Goal: Find specific page/section: Find specific page/section

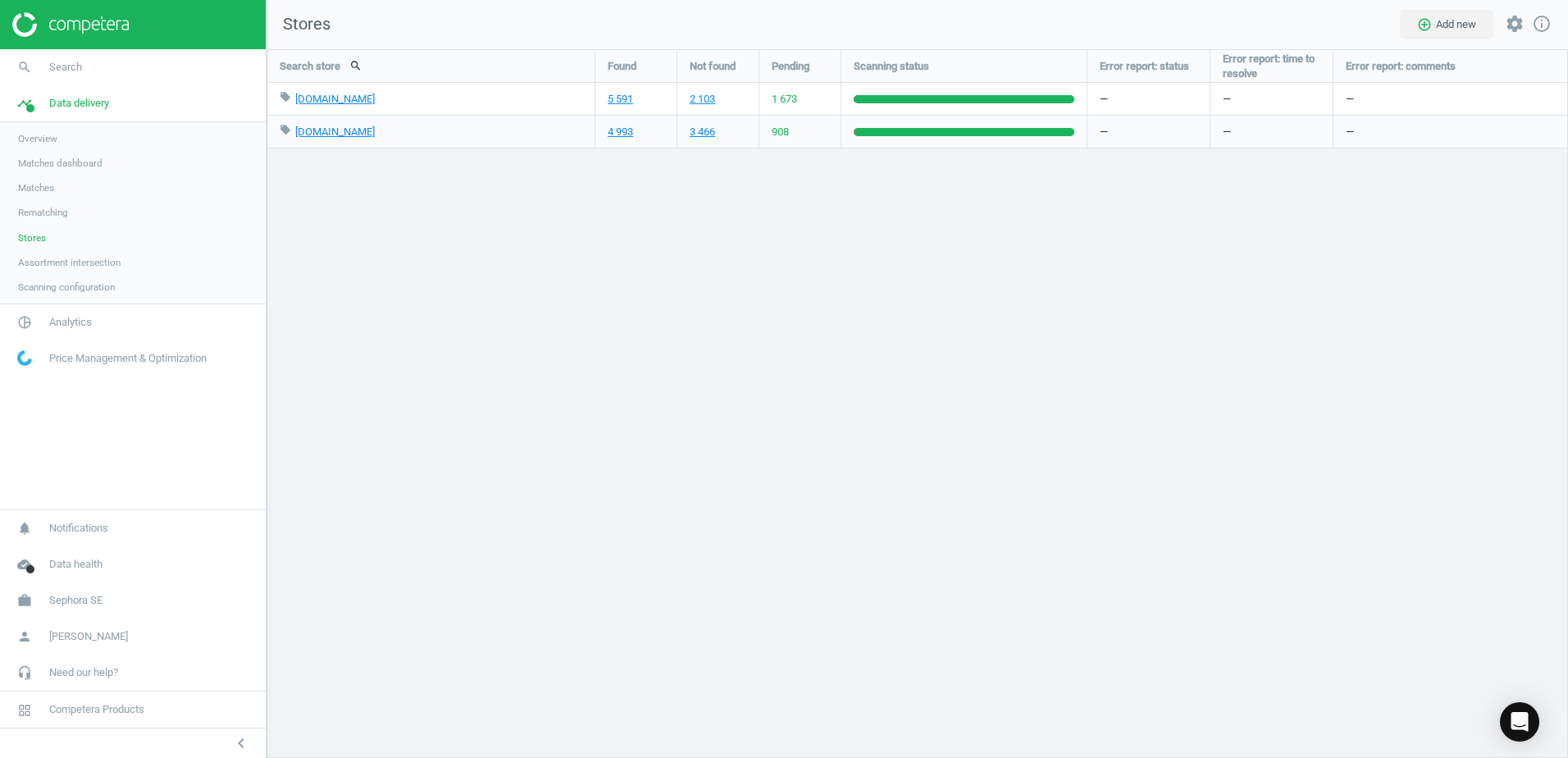
scroll to position [734, 1327]
click at [42, 238] on span "Stores" at bounding box center [31, 238] width 27 height 13
click at [15, 597] on icon "work" at bounding box center [25, 600] width 31 height 31
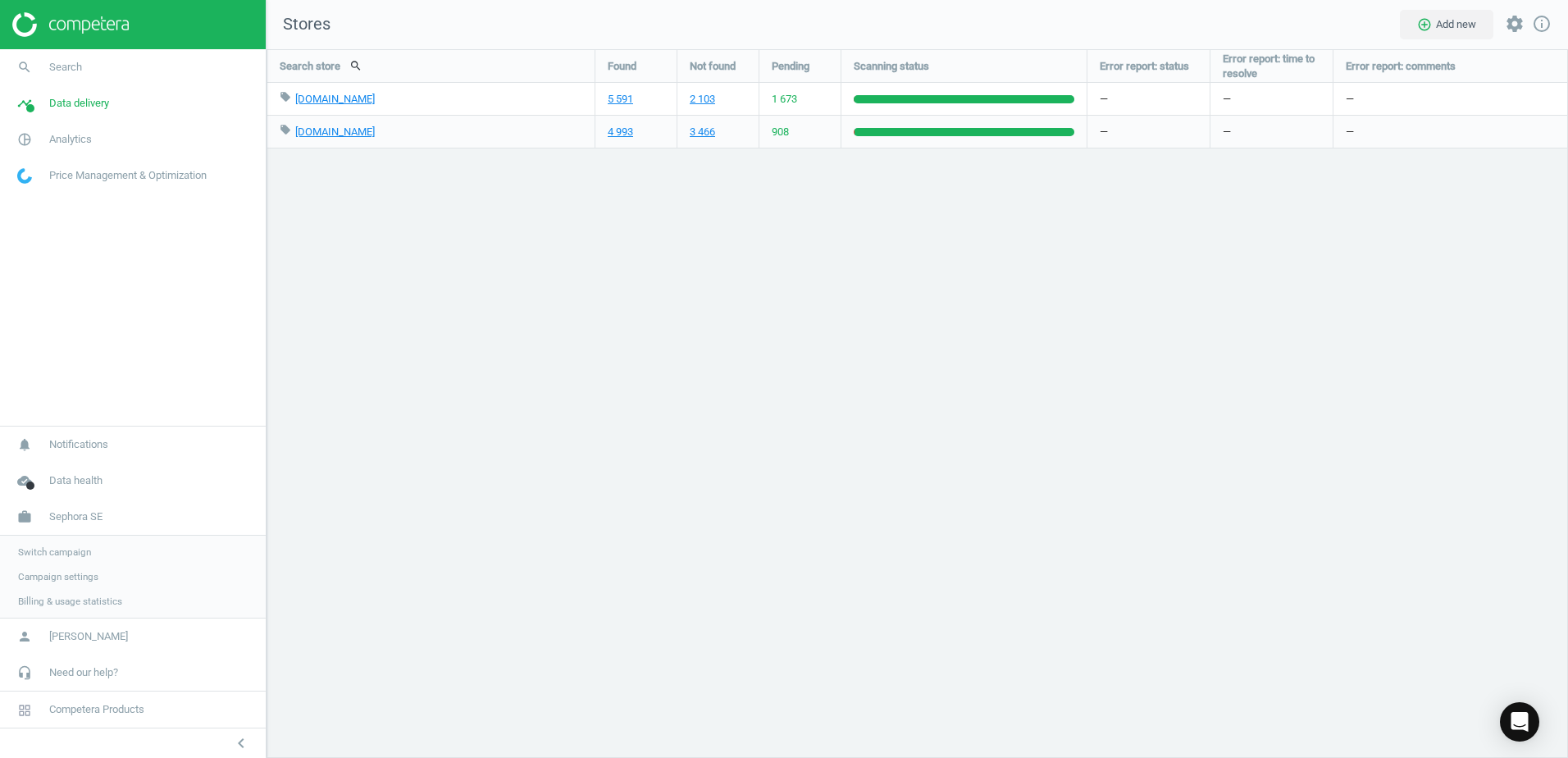
click at [27, 558] on span "Switch campaign" at bounding box center [54, 552] width 73 height 13
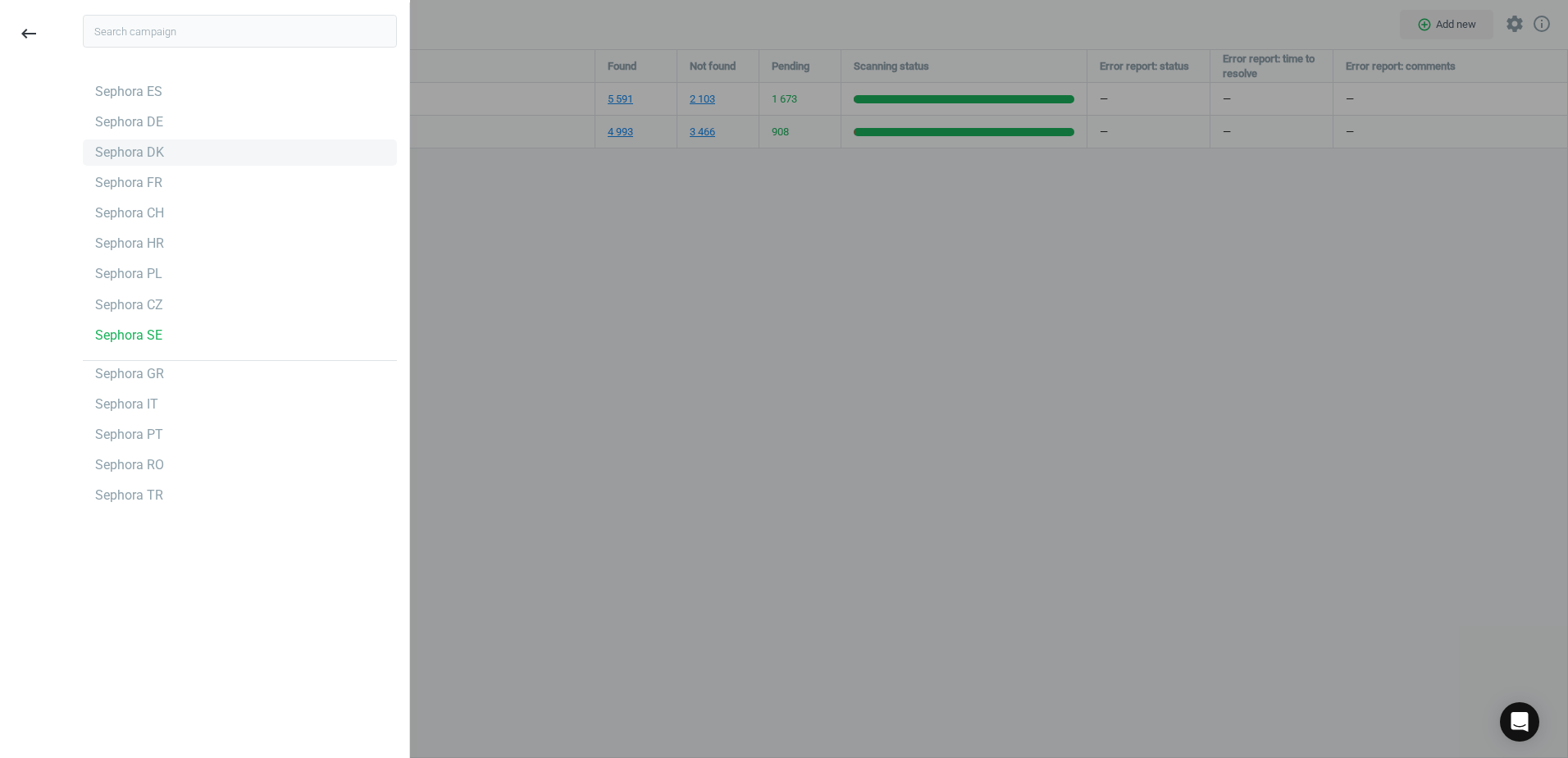
click at [132, 145] on div "Sephora DK" at bounding box center [129, 152] width 69 height 18
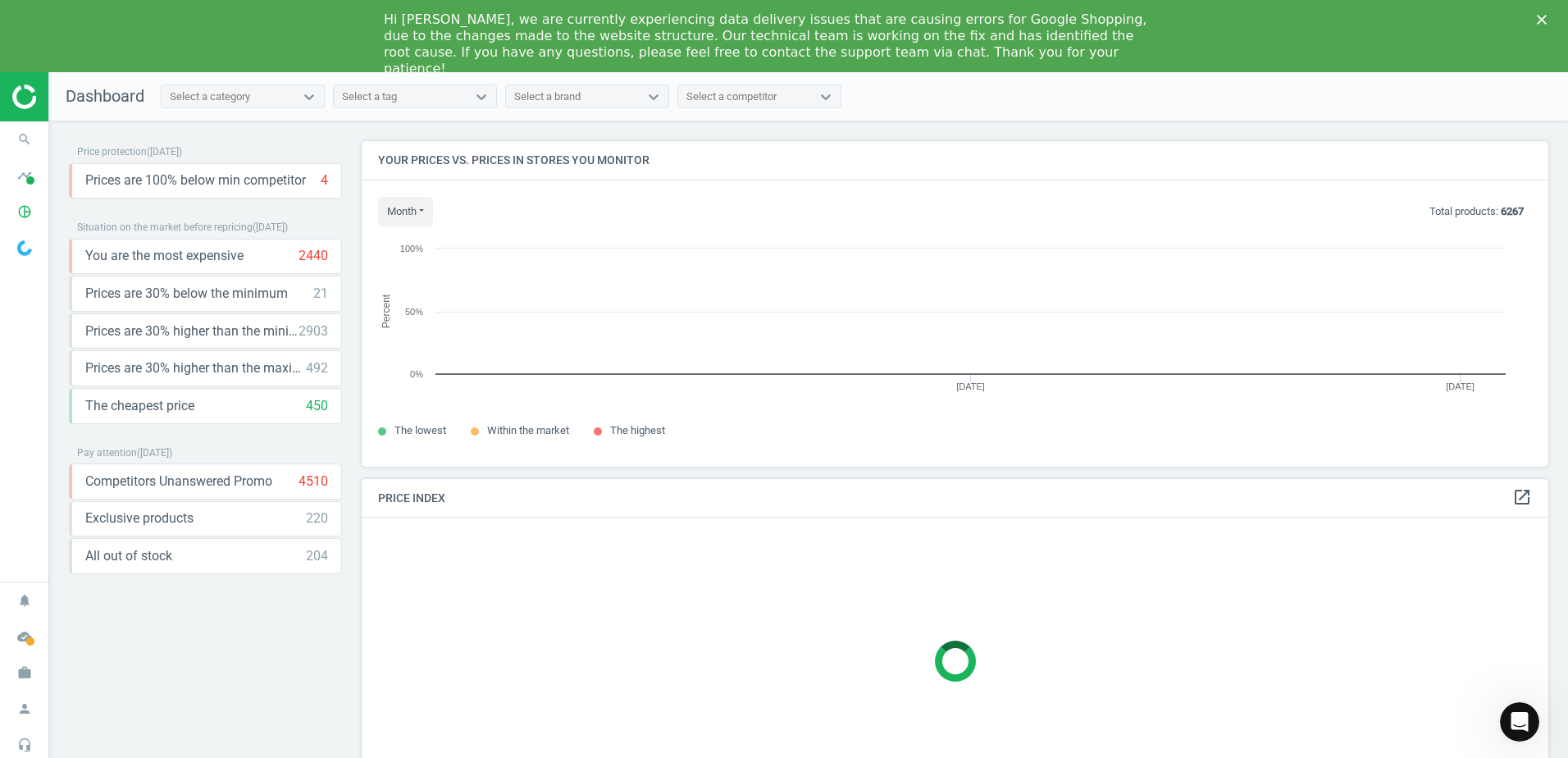
scroll to position [351, 1199]
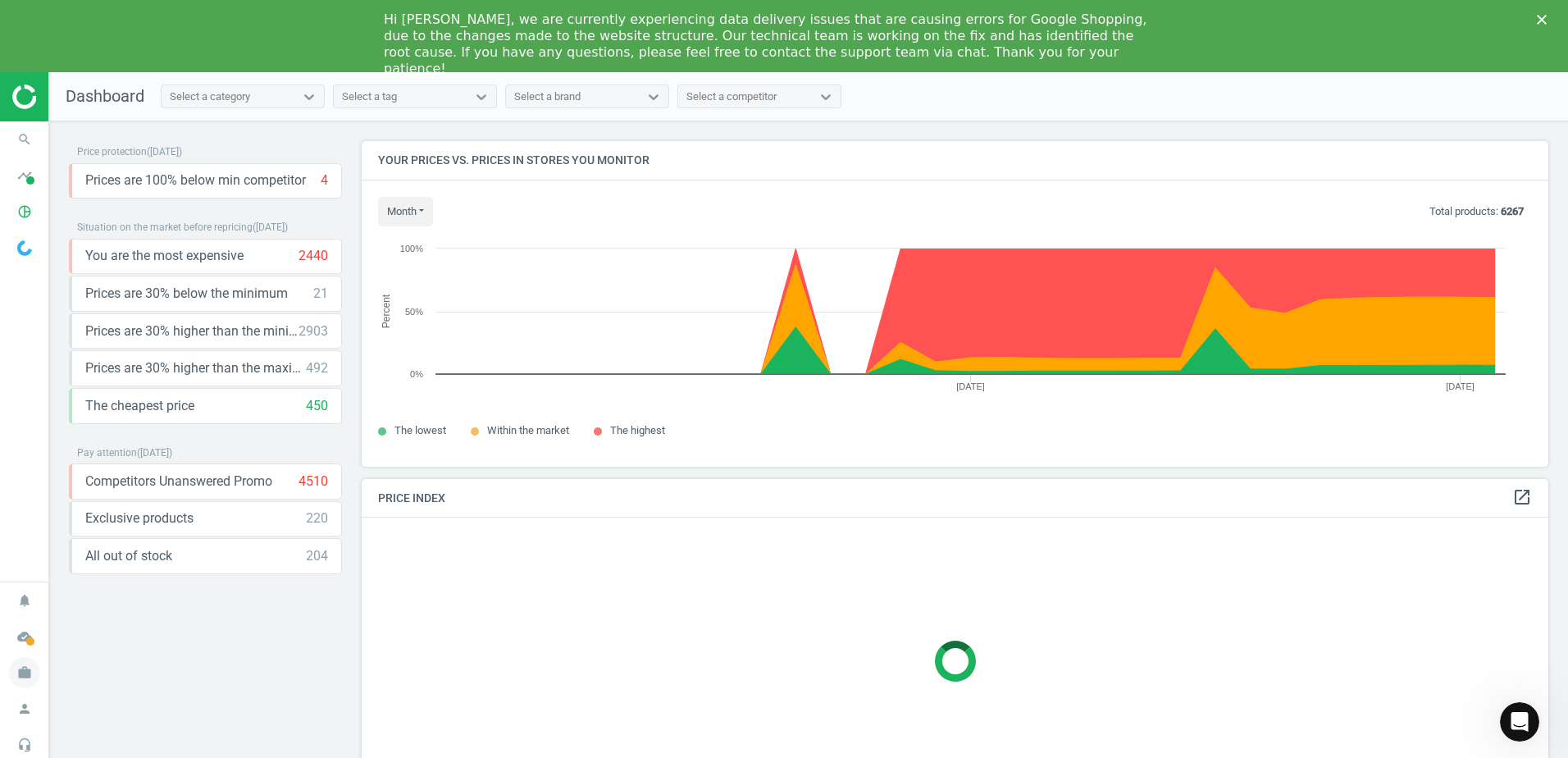
click at [22, 675] on icon "work" at bounding box center [25, 672] width 31 height 31
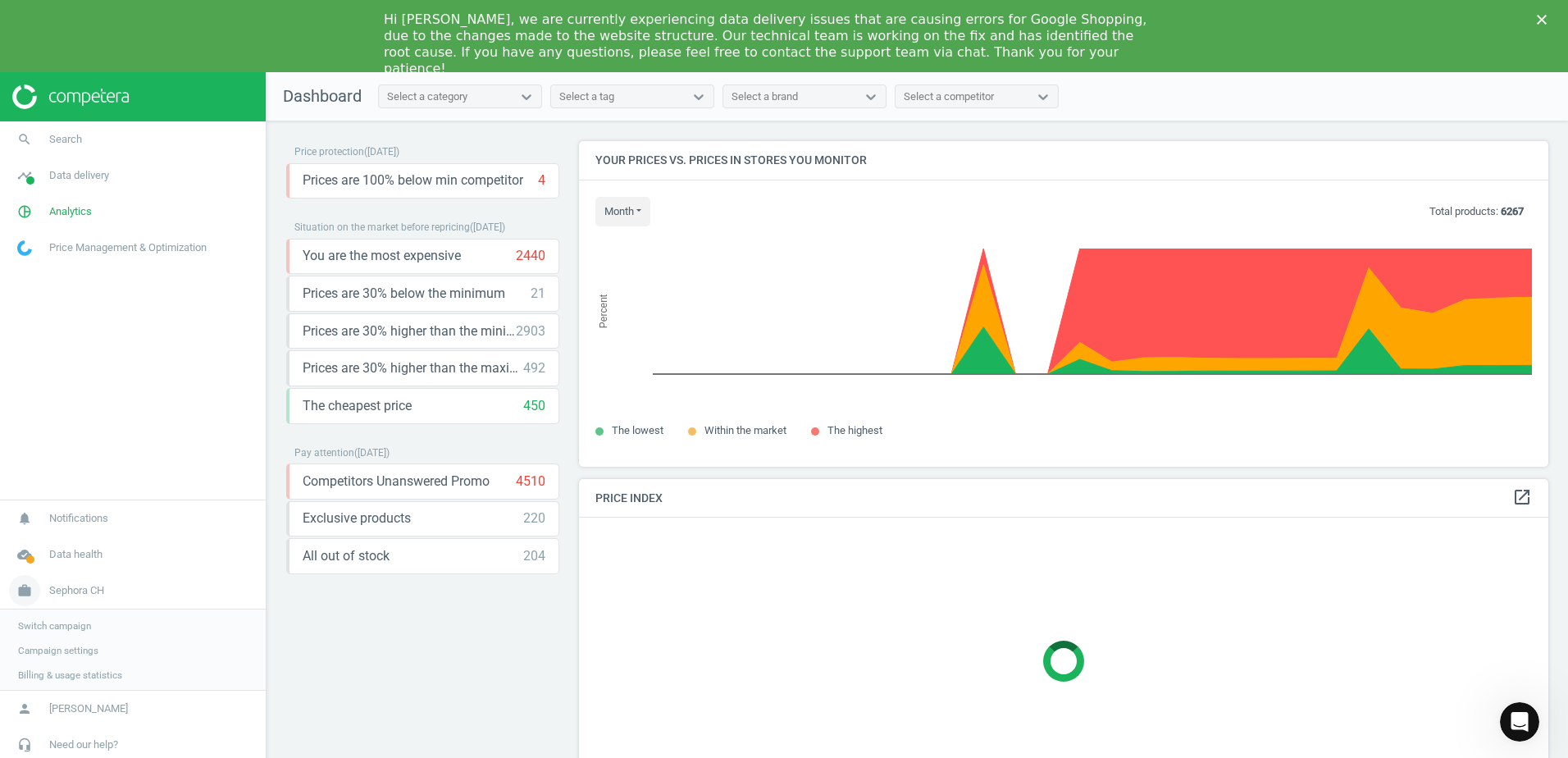
scroll to position [351, 982]
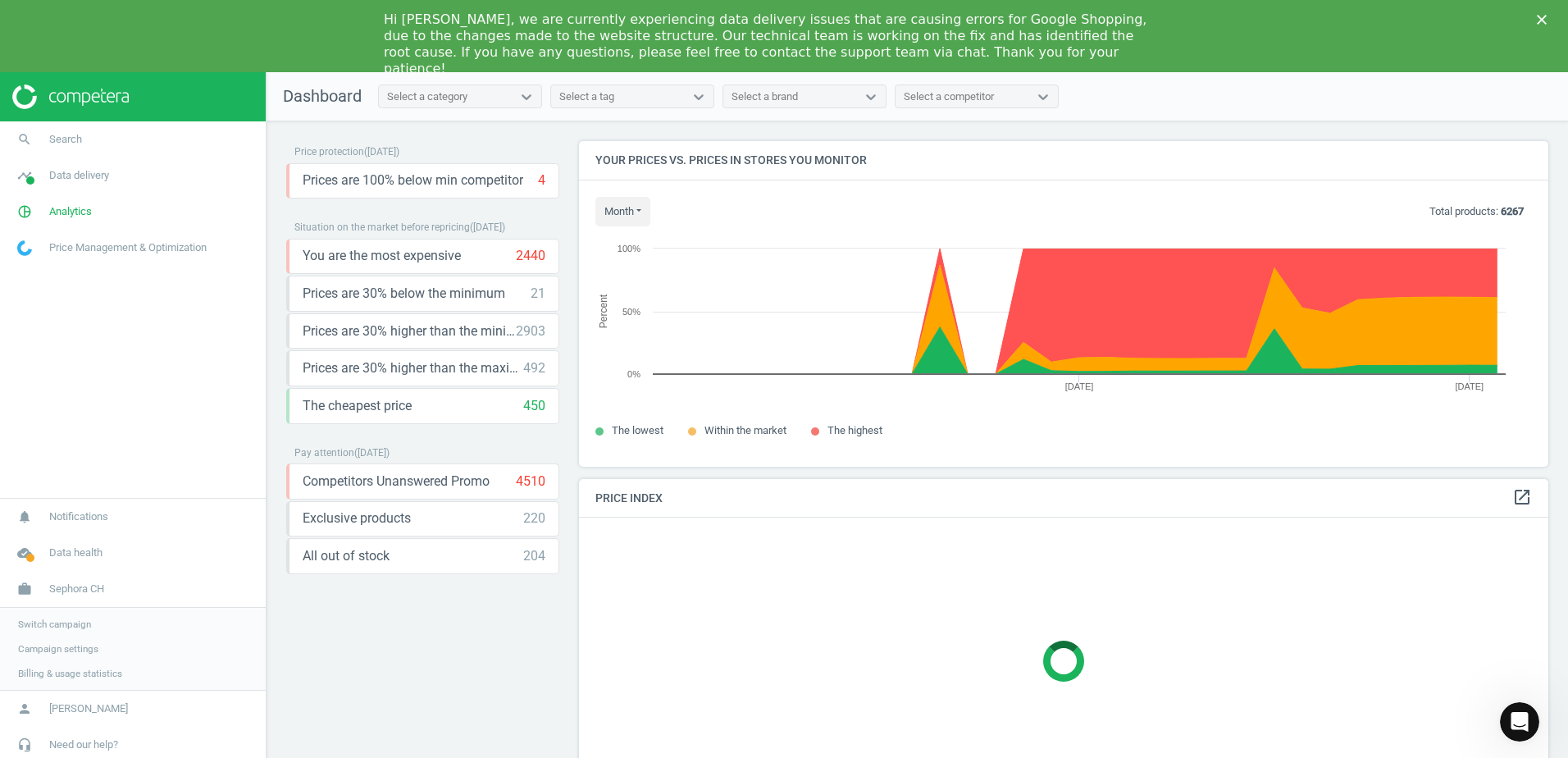
click at [53, 623] on span "Switch campaign" at bounding box center [54, 624] width 73 height 13
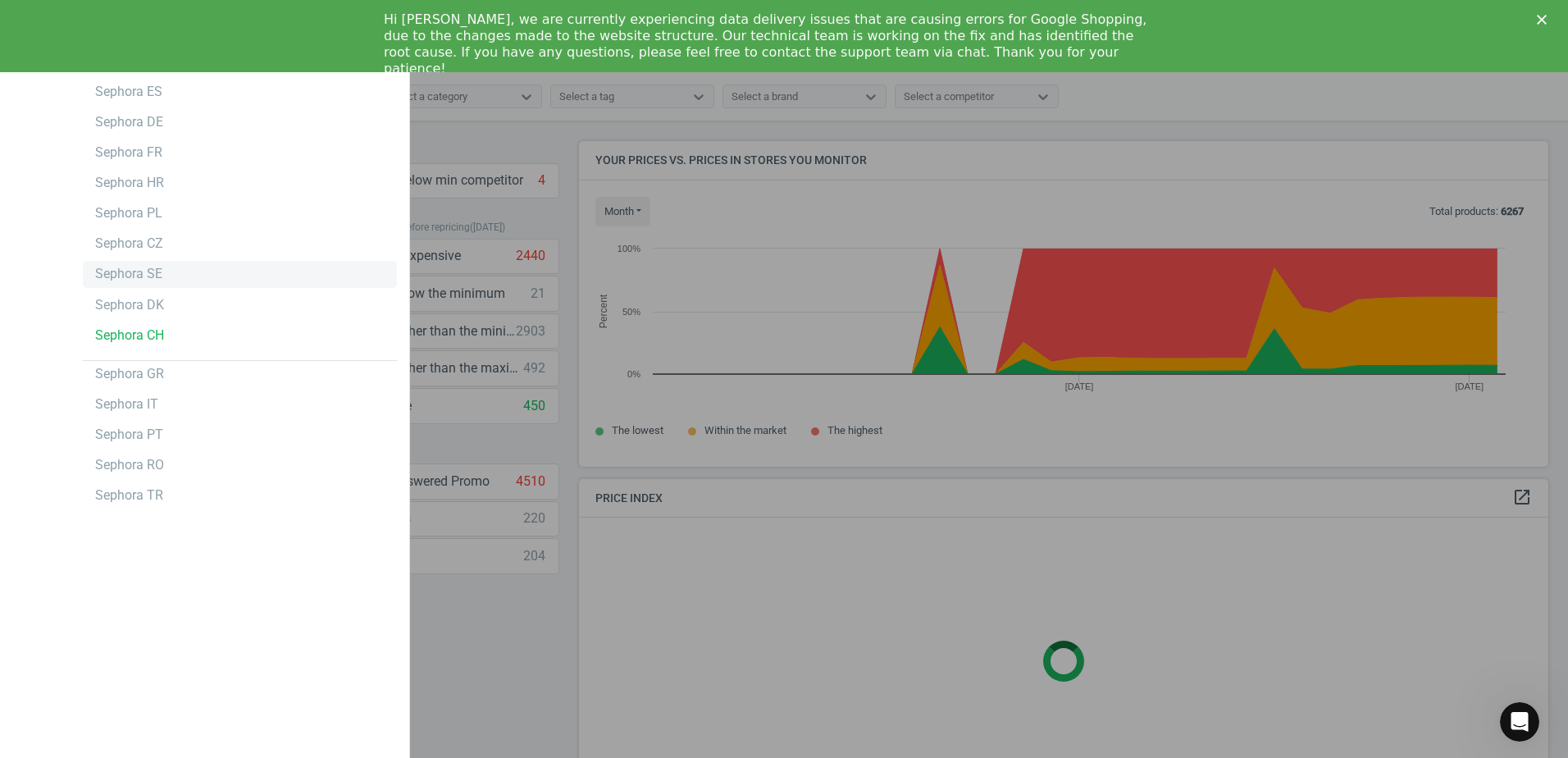
click at [138, 266] on div "Sephora SE" at bounding box center [128, 274] width 67 height 18
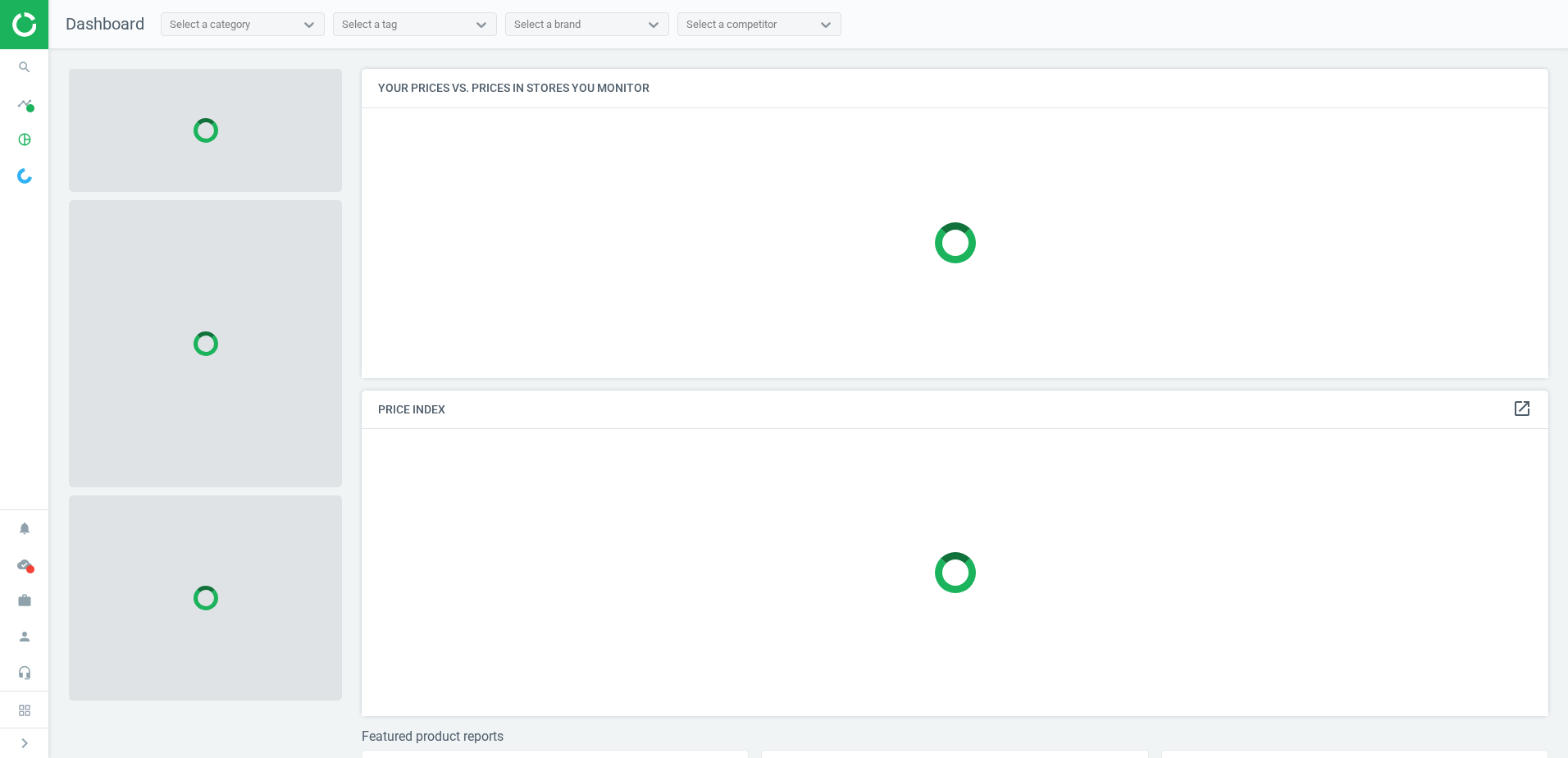
scroll to position [334, 1199]
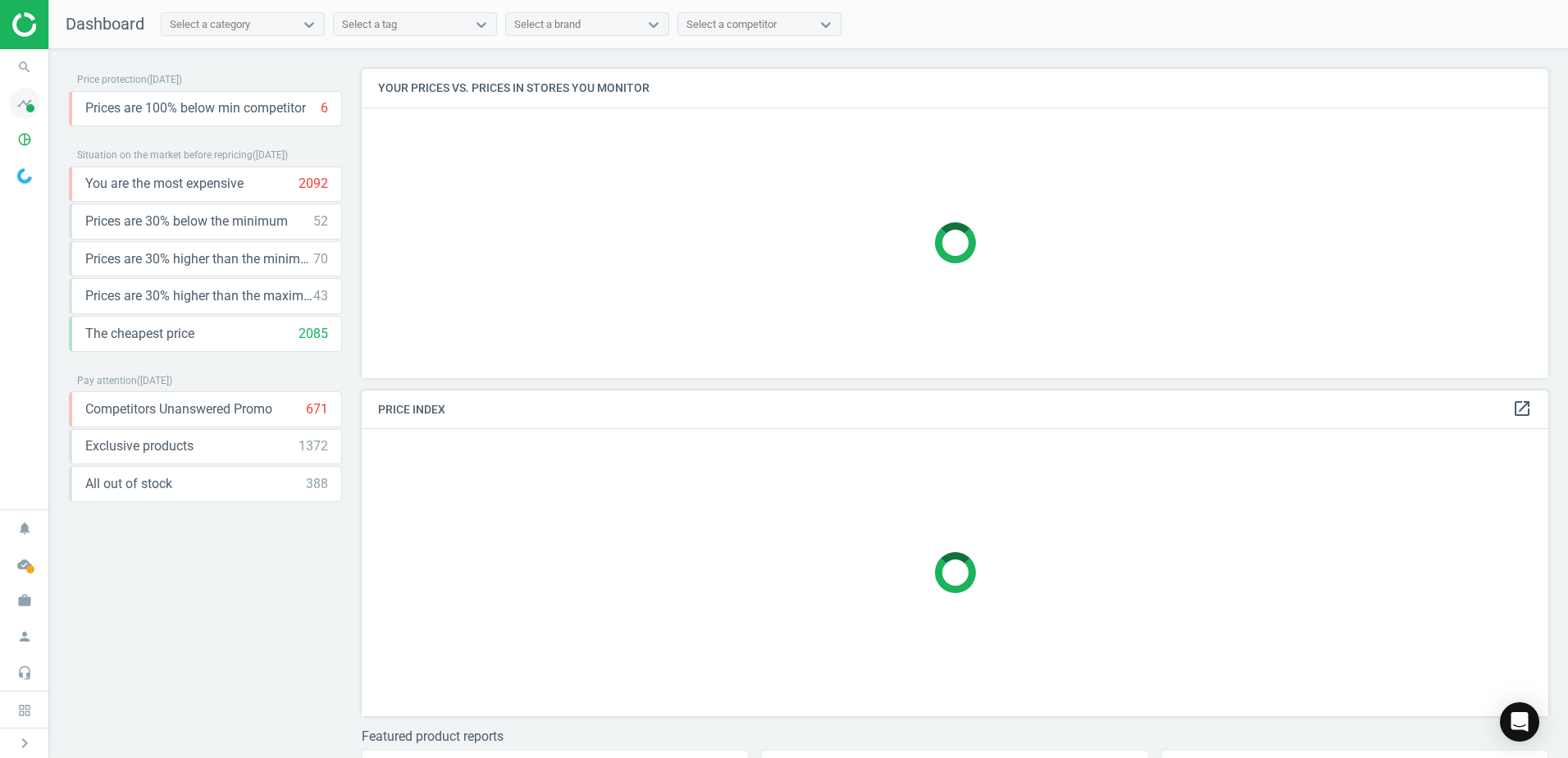
click at [9, 110] on icon "timeline" at bounding box center [25, 103] width 31 height 31
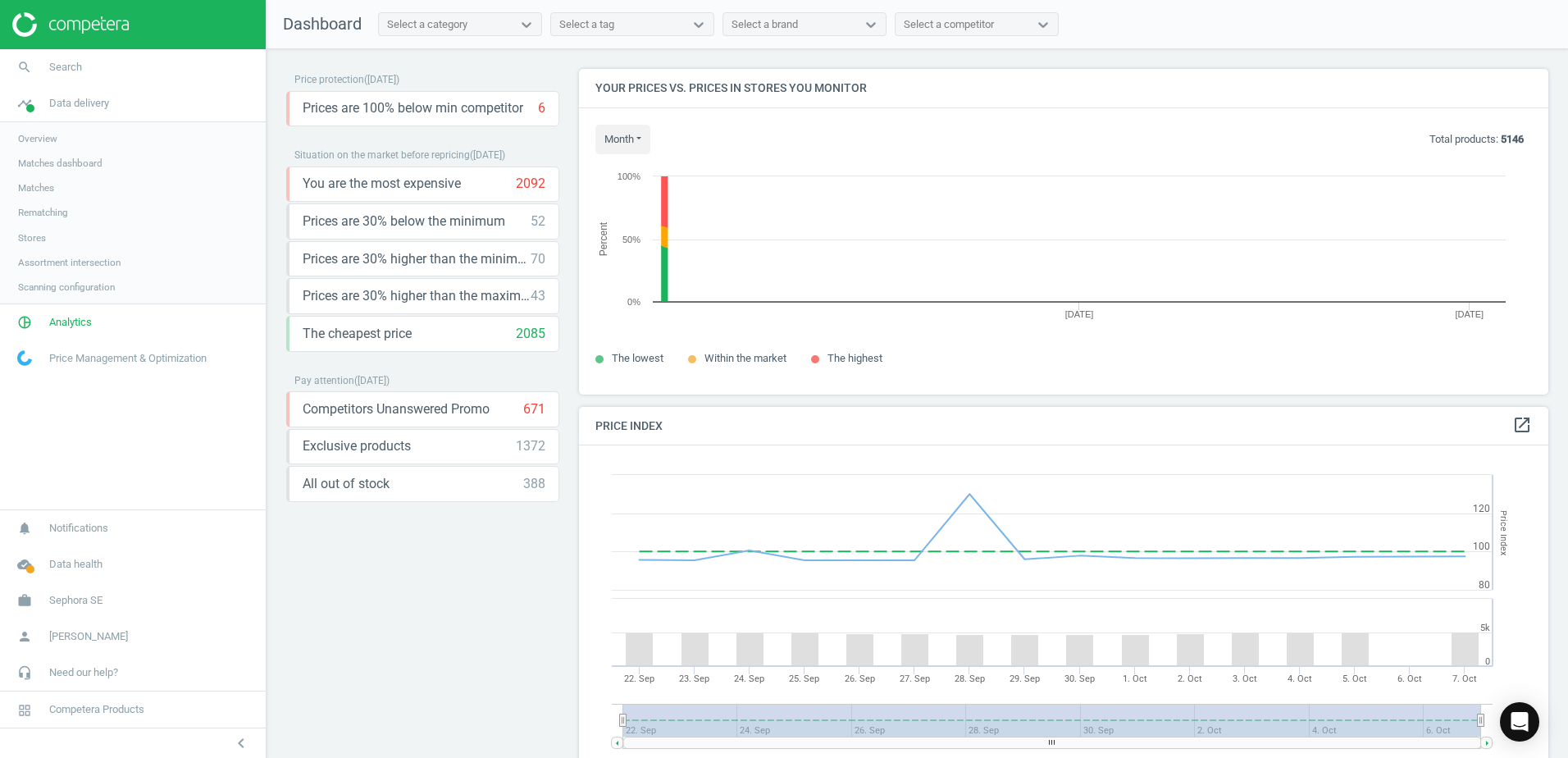
scroll to position [351, 982]
click at [31, 241] on span "Stores" at bounding box center [31, 238] width 27 height 13
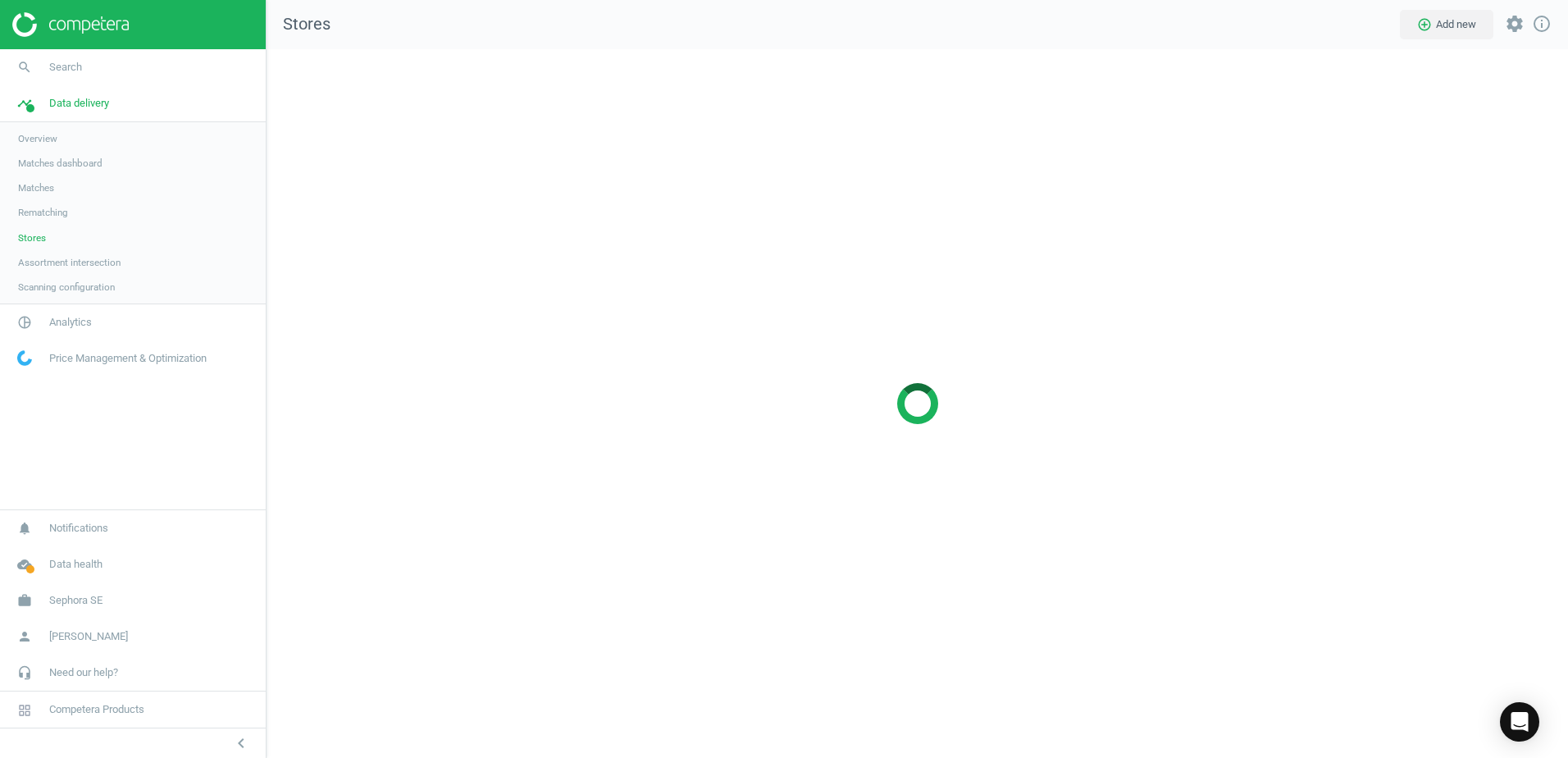
scroll to position [734, 1327]
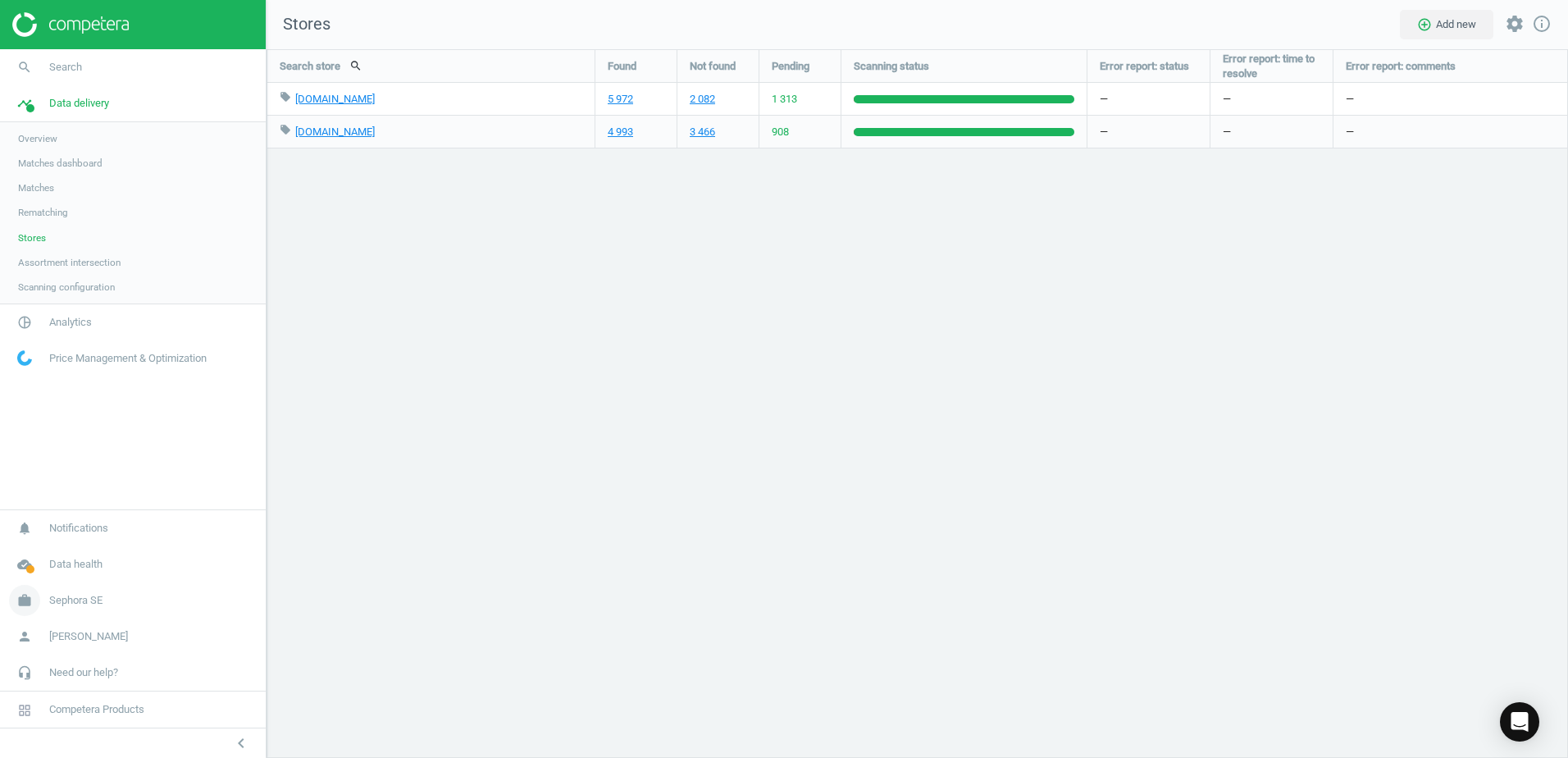
click at [20, 596] on icon "work" at bounding box center [25, 600] width 31 height 31
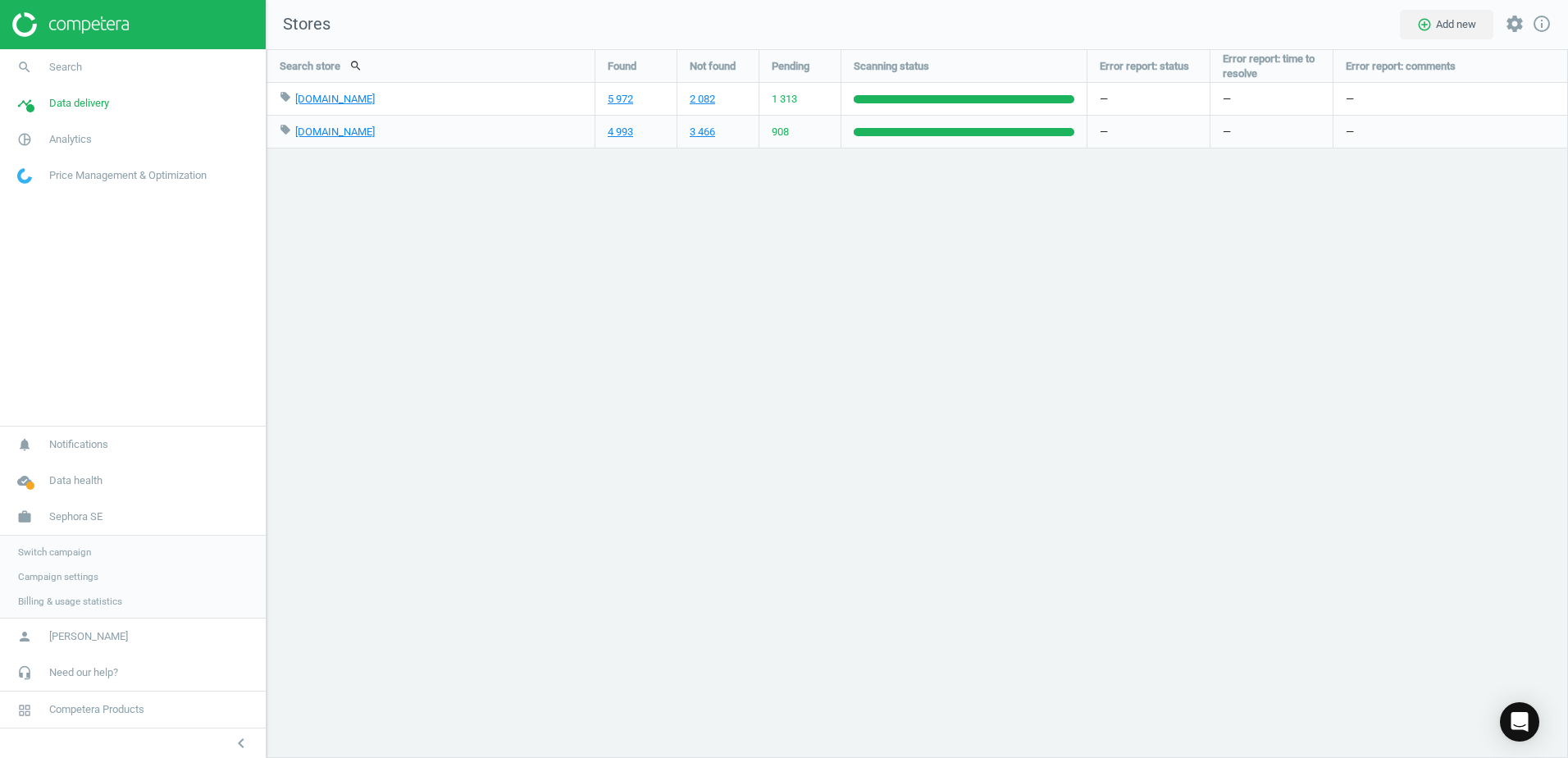
click at [49, 559] on link "Switch campaign" at bounding box center [133, 552] width 265 height 25
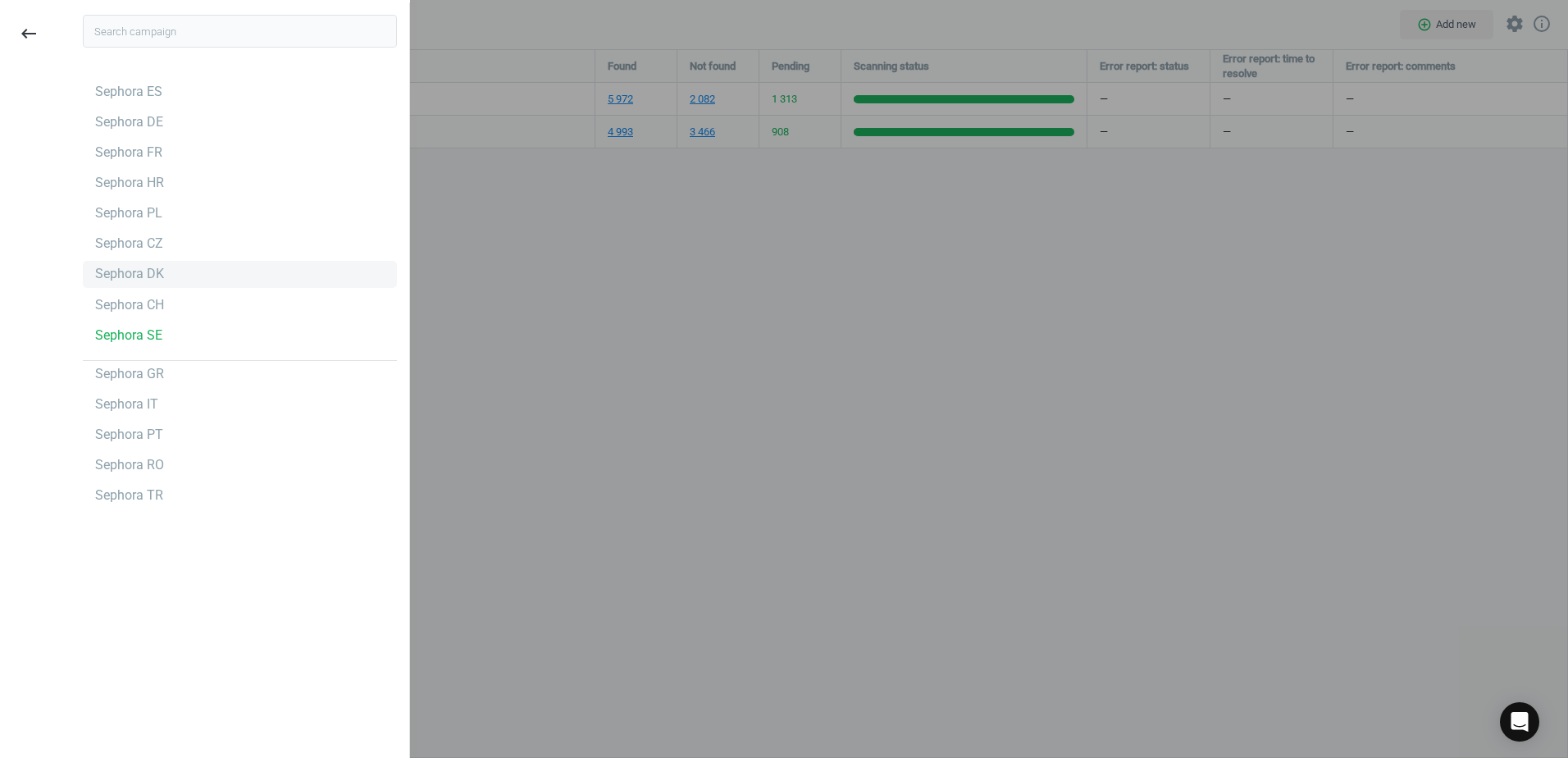
click at [122, 272] on div "Sephora DK" at bounding box center [129, 274] width 69 height 18
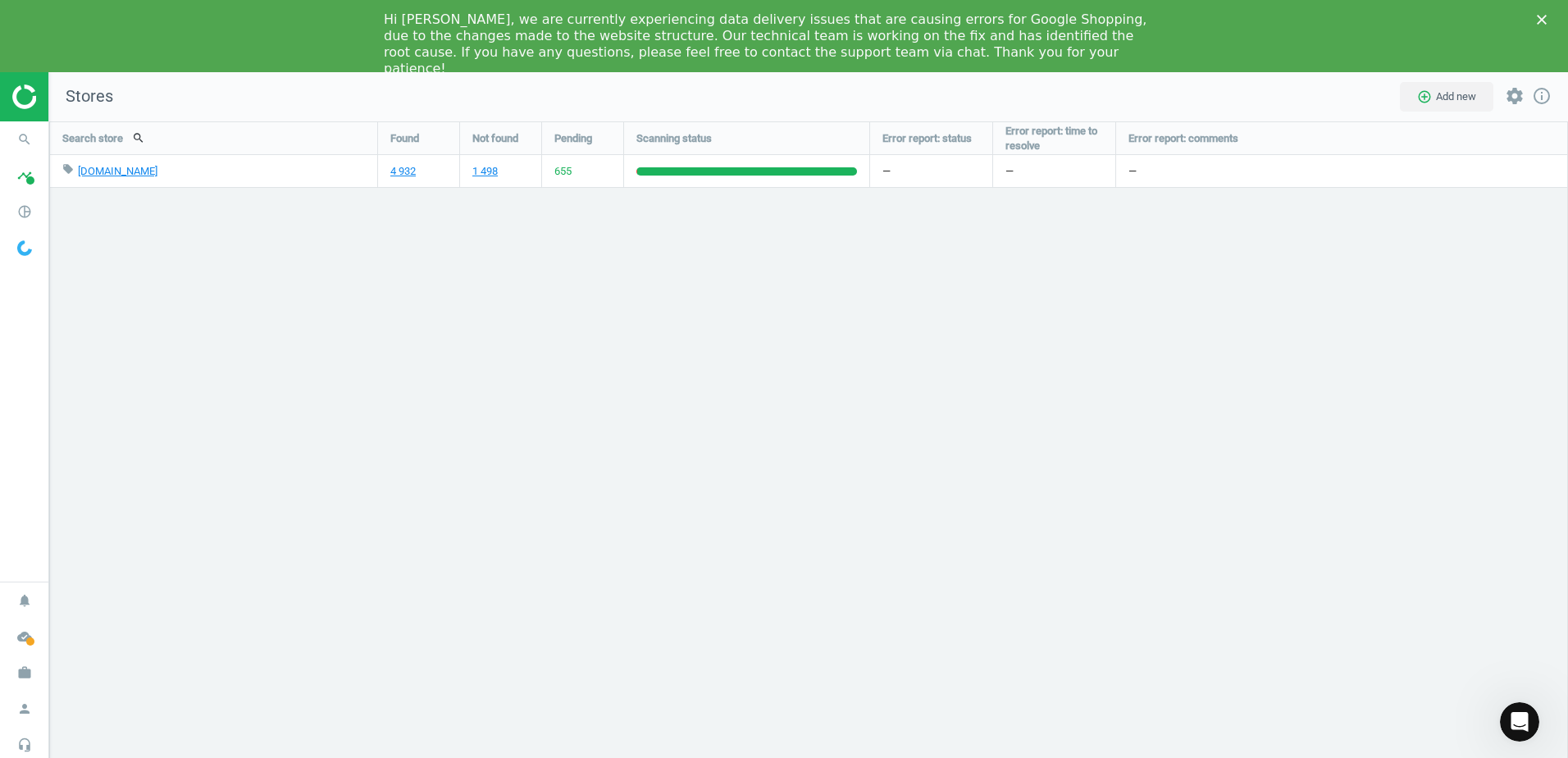
click at [564, 171] on span "655" at bounding box center [563, 171] width 17 height 15
click at [22, 145] on icon "search" at bounding box center [25, 139] width 31 height 31
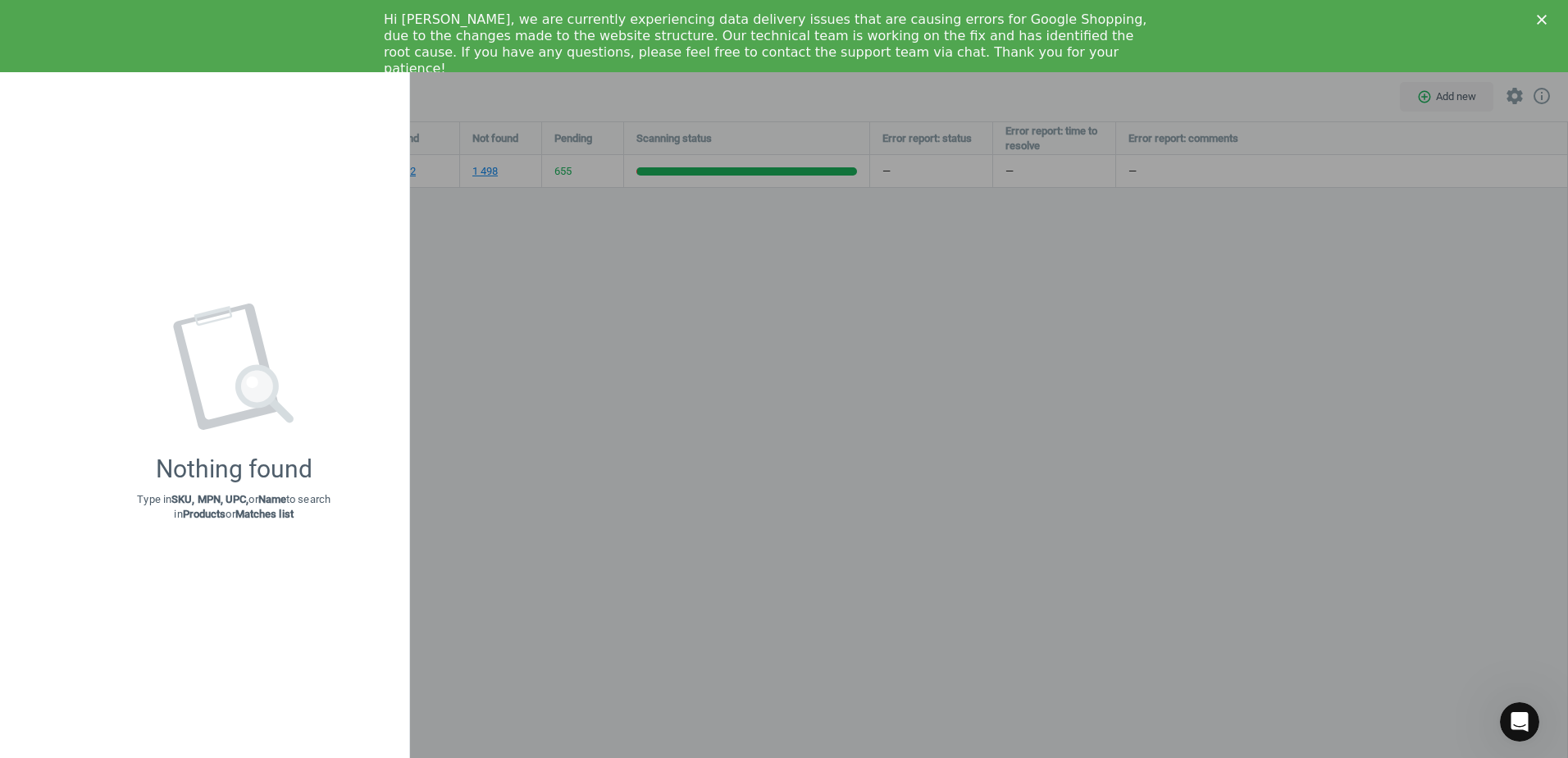
click at [504, 348] on div at bounding box center [784, 379] width 1568 height 758
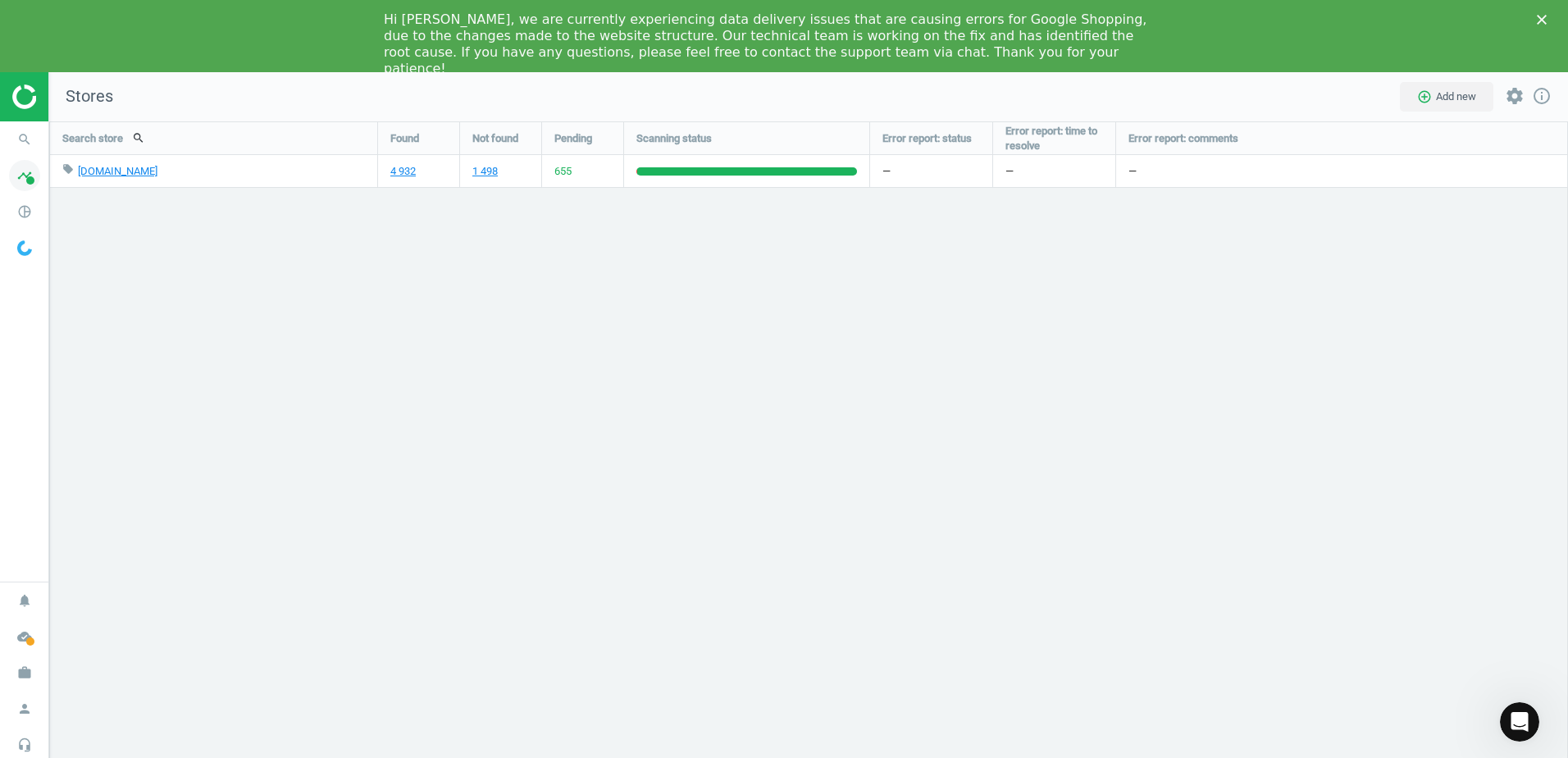
click at [21, 182] on icon "timeline" at bounding box center [25, 175] width 31 height 31
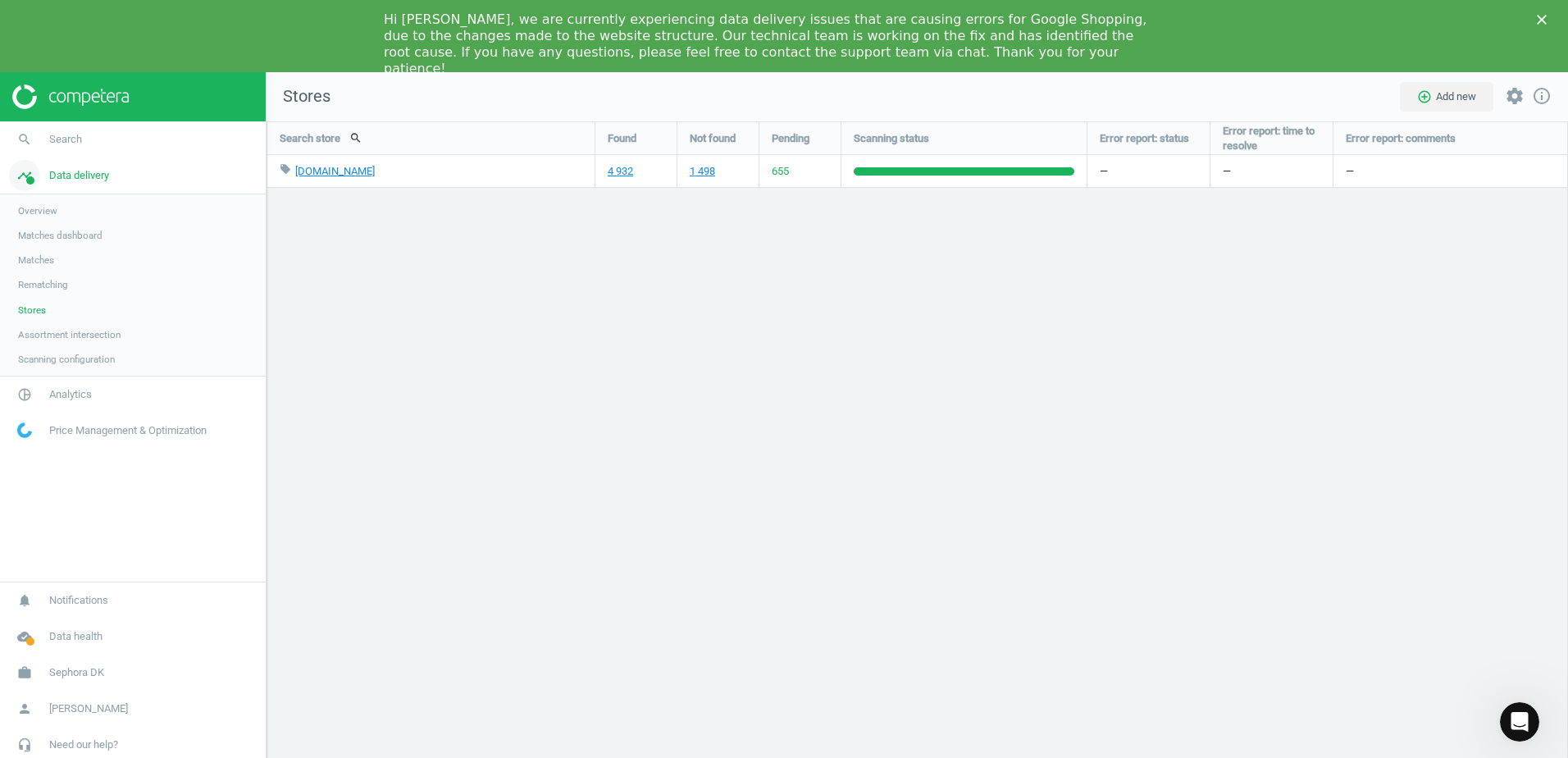
scroll to position [734, 1327]
click at [30, 253] on span "Matches" at bounding box center [36, 260] width 36 height 13
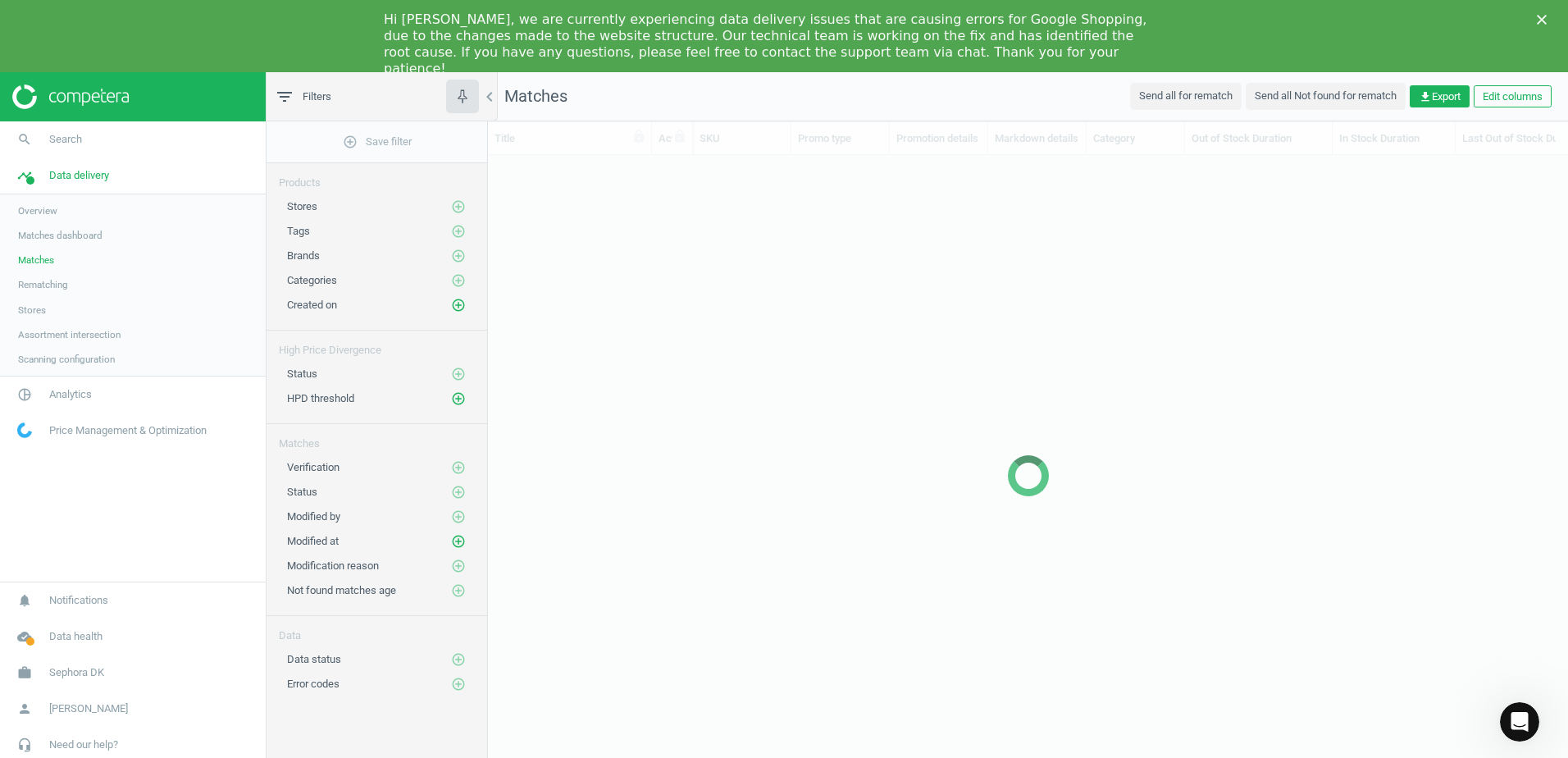
scroll to position [620, 1068]
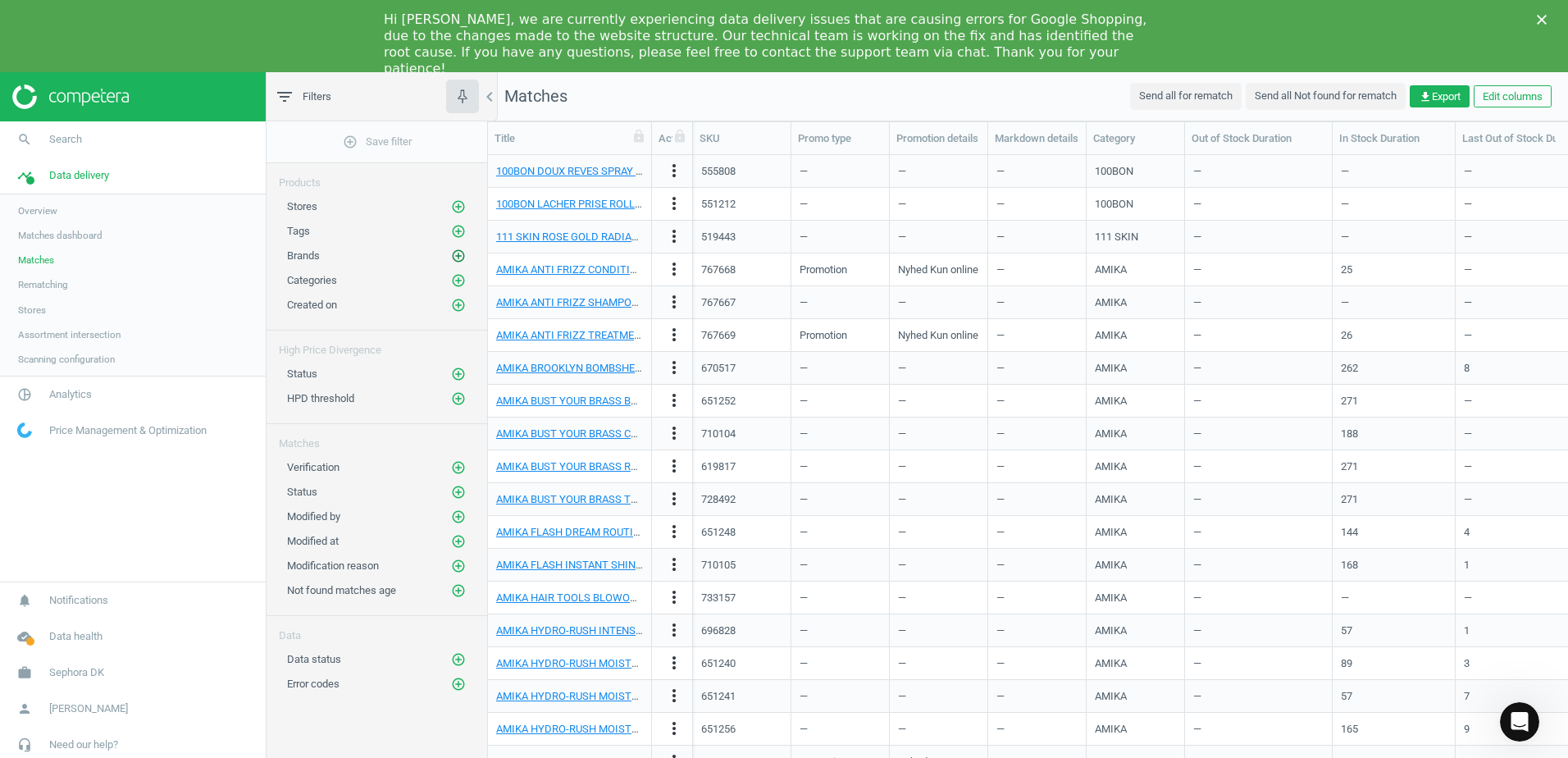
click at [460, 250] on icon "add_circle_outline" at bounding box center [459, 256] width 15 height 15
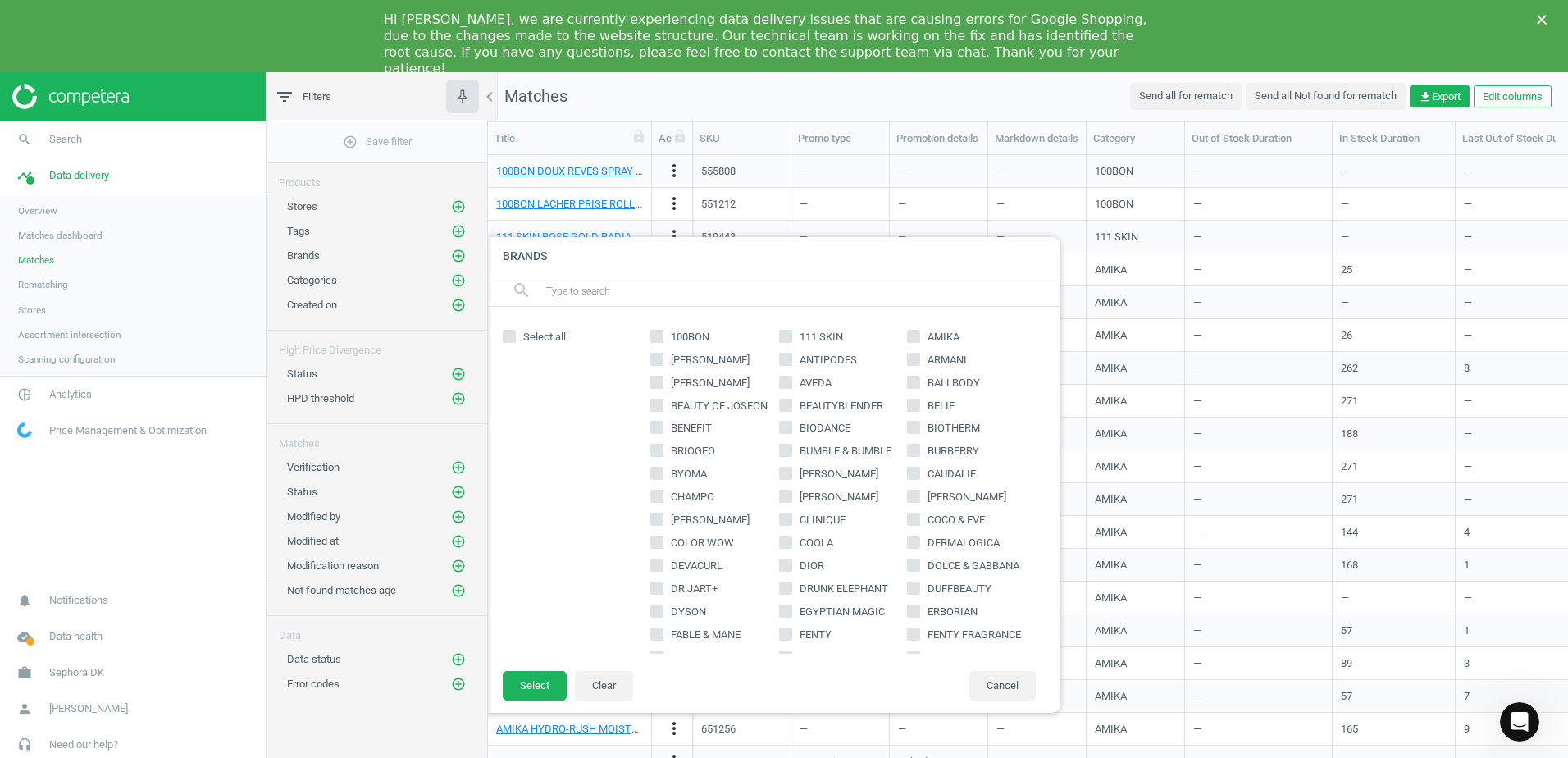
click at [583, 294] on input "text" at bounding box center [797, 291] width 504 height 27
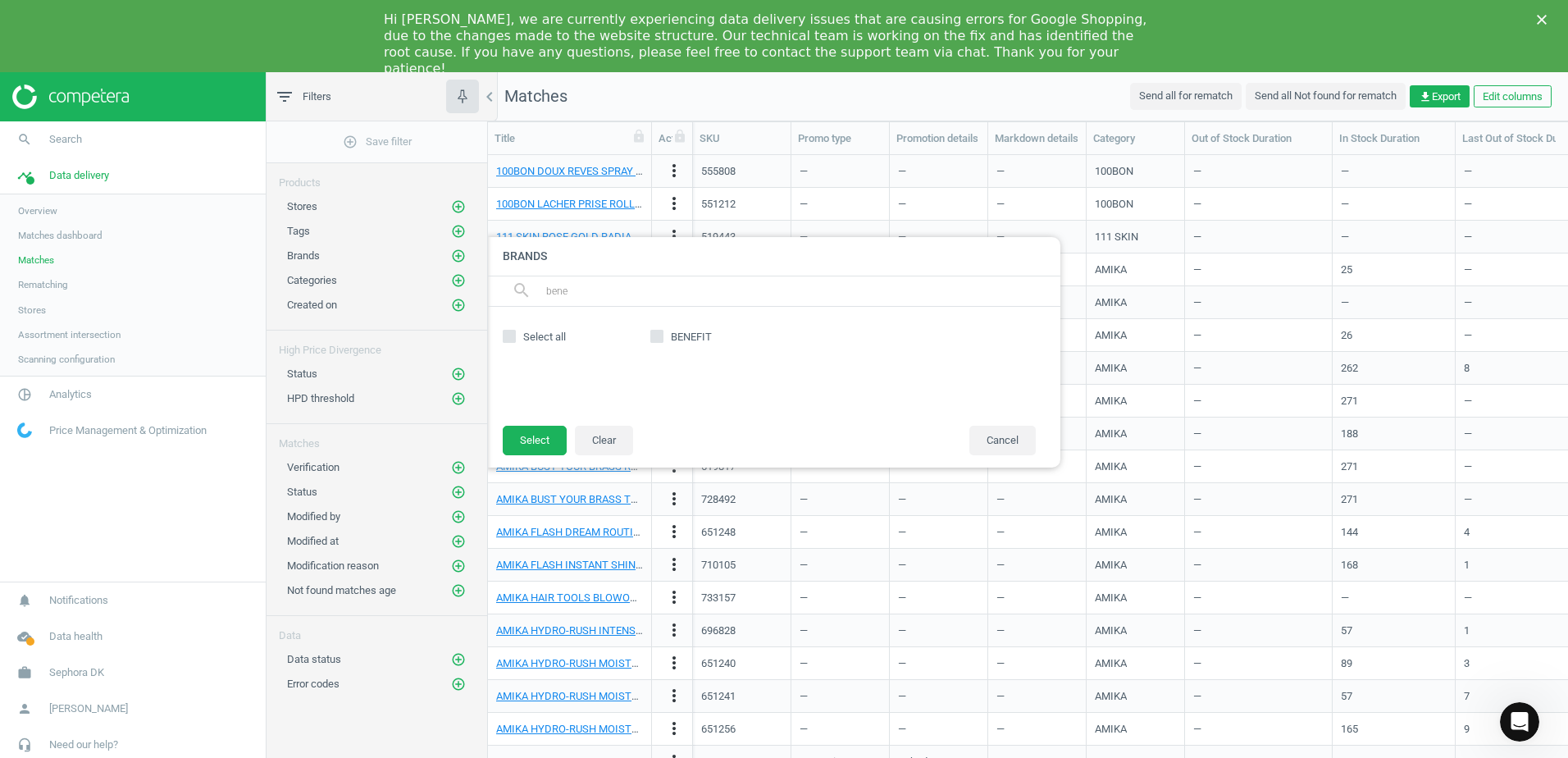
type input "bene"
click at [665, 338] on label "BENEFIT" at bounding box center [714, 337] width 129 height 15
click at [662, 338] on input "BENEFIT" at bounding box center [657, 335] width 10 height 10
checkbox input "true"
click at [529, 429] on button "Select" at bounding box center [535, 440] width 64 height 29
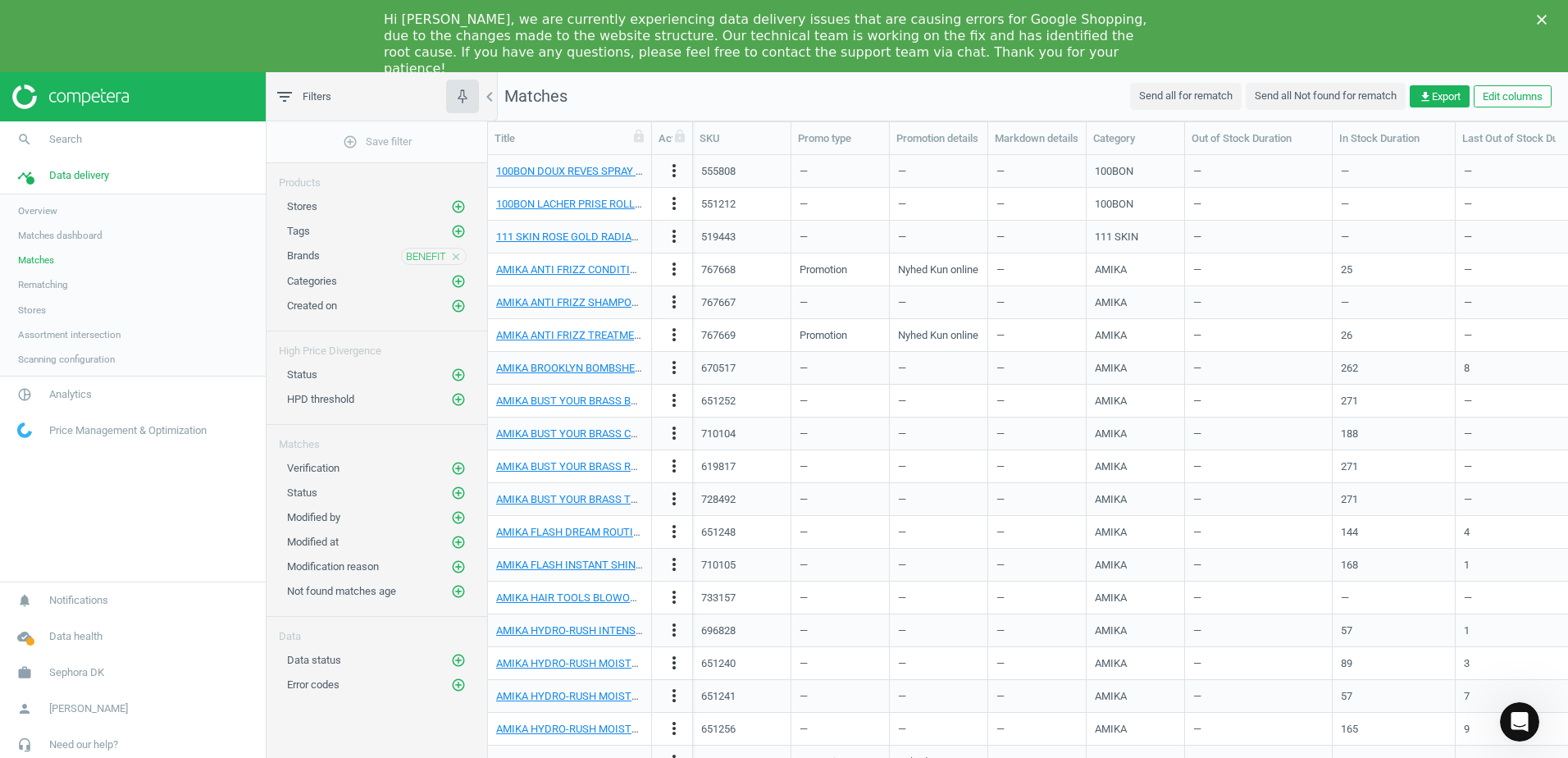
click at [1535, 21] on div "Hi [PERSON_NAME], we are currently experiencing data delivery issues that are c…" at bounding box center [784, 45] width 1568 height 76
click at [1541, 20] on polygon "Close" at bounding box center [1541, 20] width 9 height 9
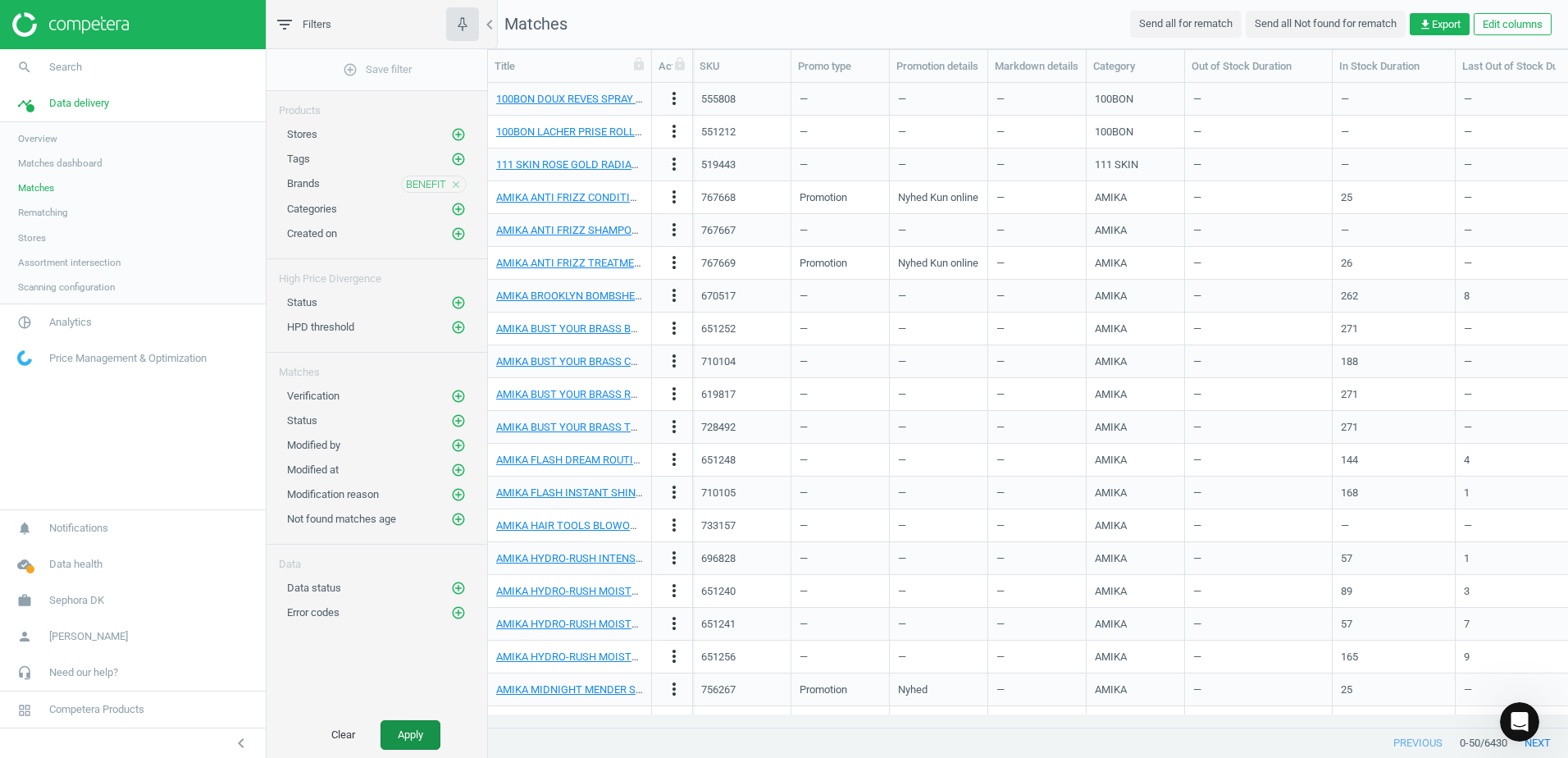
click at [430, 733] on button "Apply" at bounding box center [410, 734] width 60 height 29
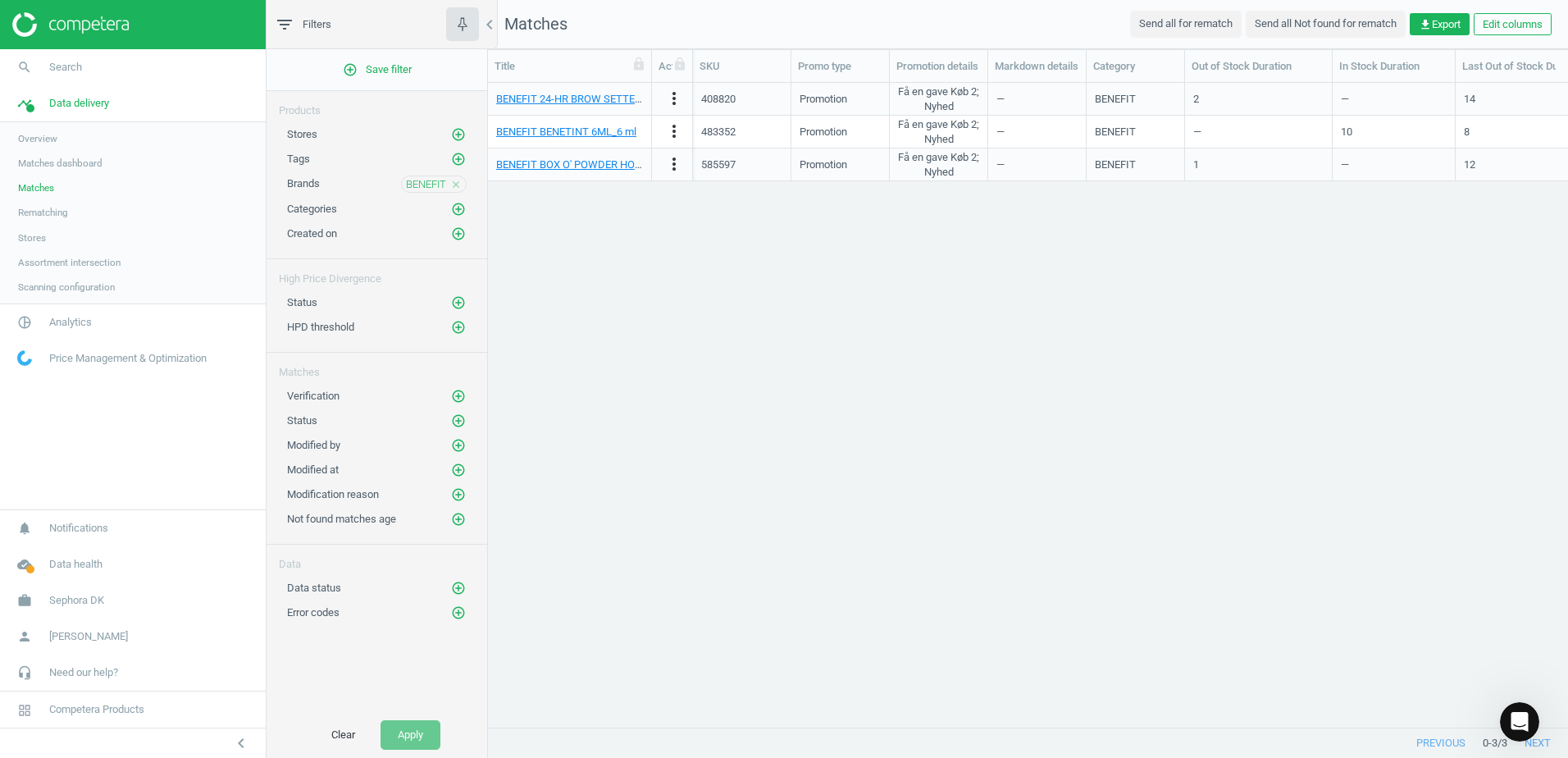
click at [35, 184] on span "Matches" at bounding box center [36, 188] width 36 height 13
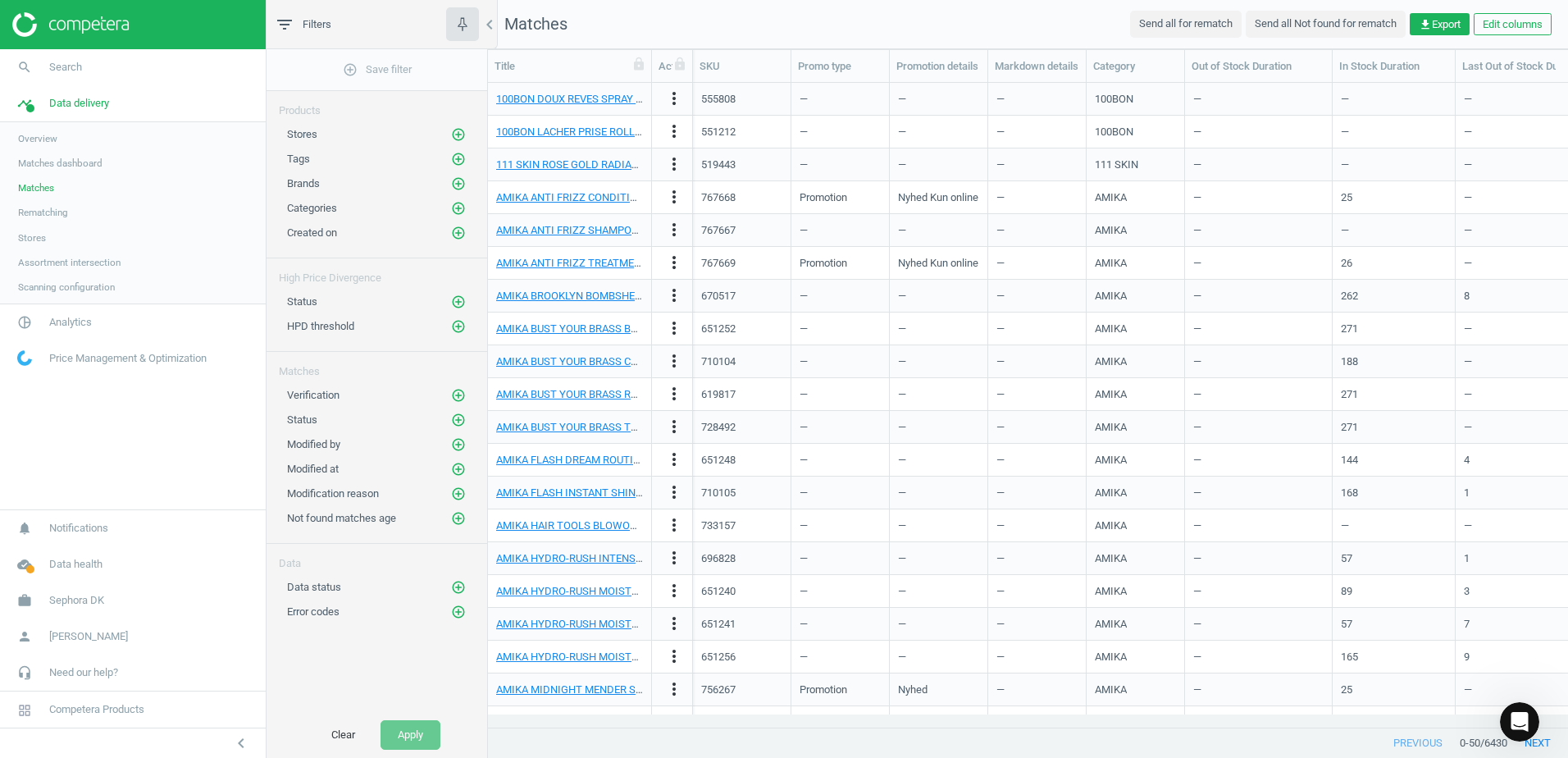
click at [372, 423] on div "Status add_circle_outline" at bounding box center [377, 420] width 180 height 16
click at [461, 422] on icon "add_circle_outline" at bounding box center [459, 420] width 15 height 15
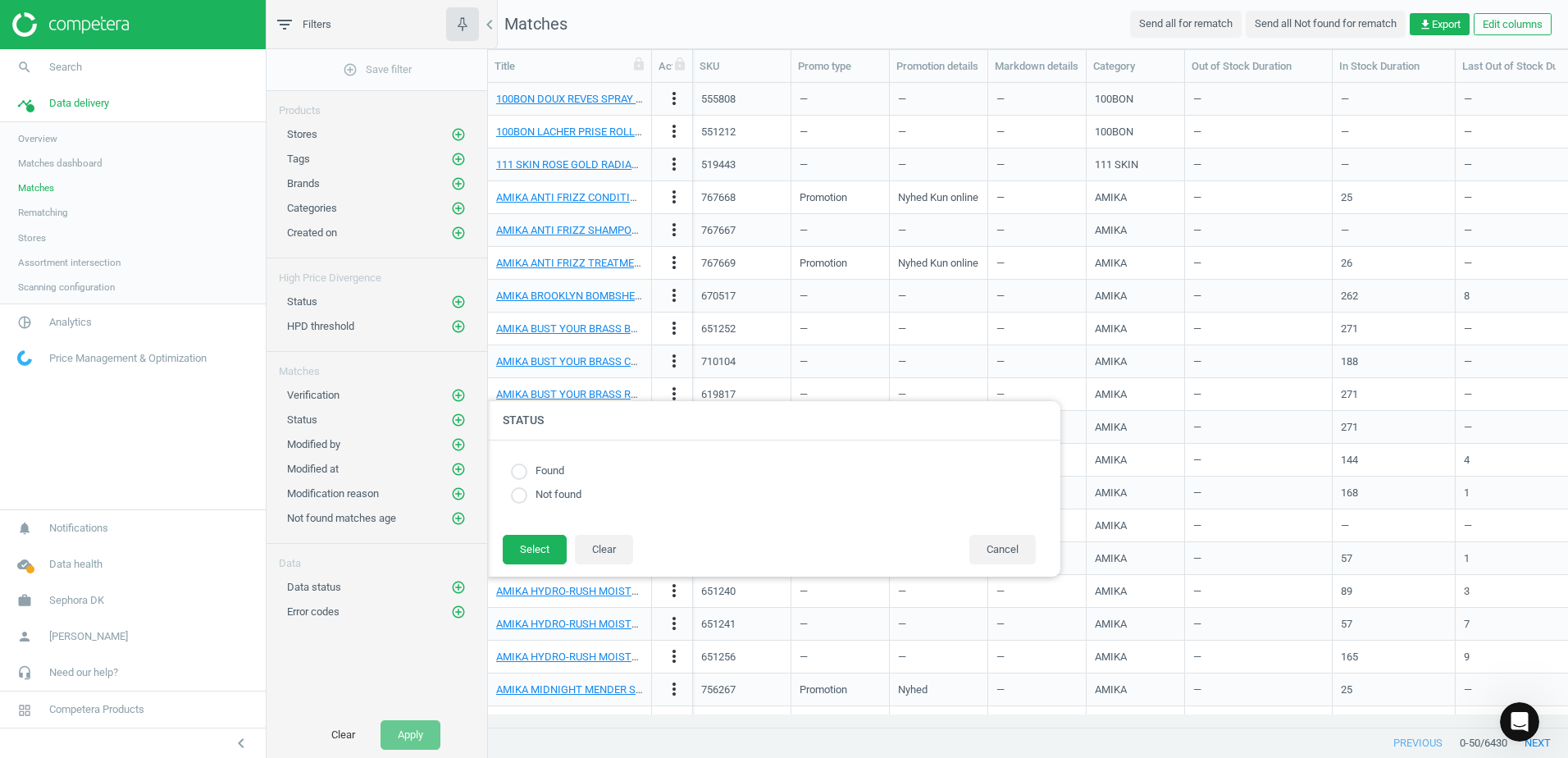
click at [413, 445] on div "Modified by add_circle_outline" at bounding box center [377, 444] width 180 height 16
click at [26, 190] on span "Matches" at bounding box center [36, 188] width 36 height 13
click at [16, 326] on icon "pie_chart_outlined" at bounding box center [25, 322] width 31 height 31
click at [28, 198] on span "Products" at bounding box center [37, 199] width 39 height 13
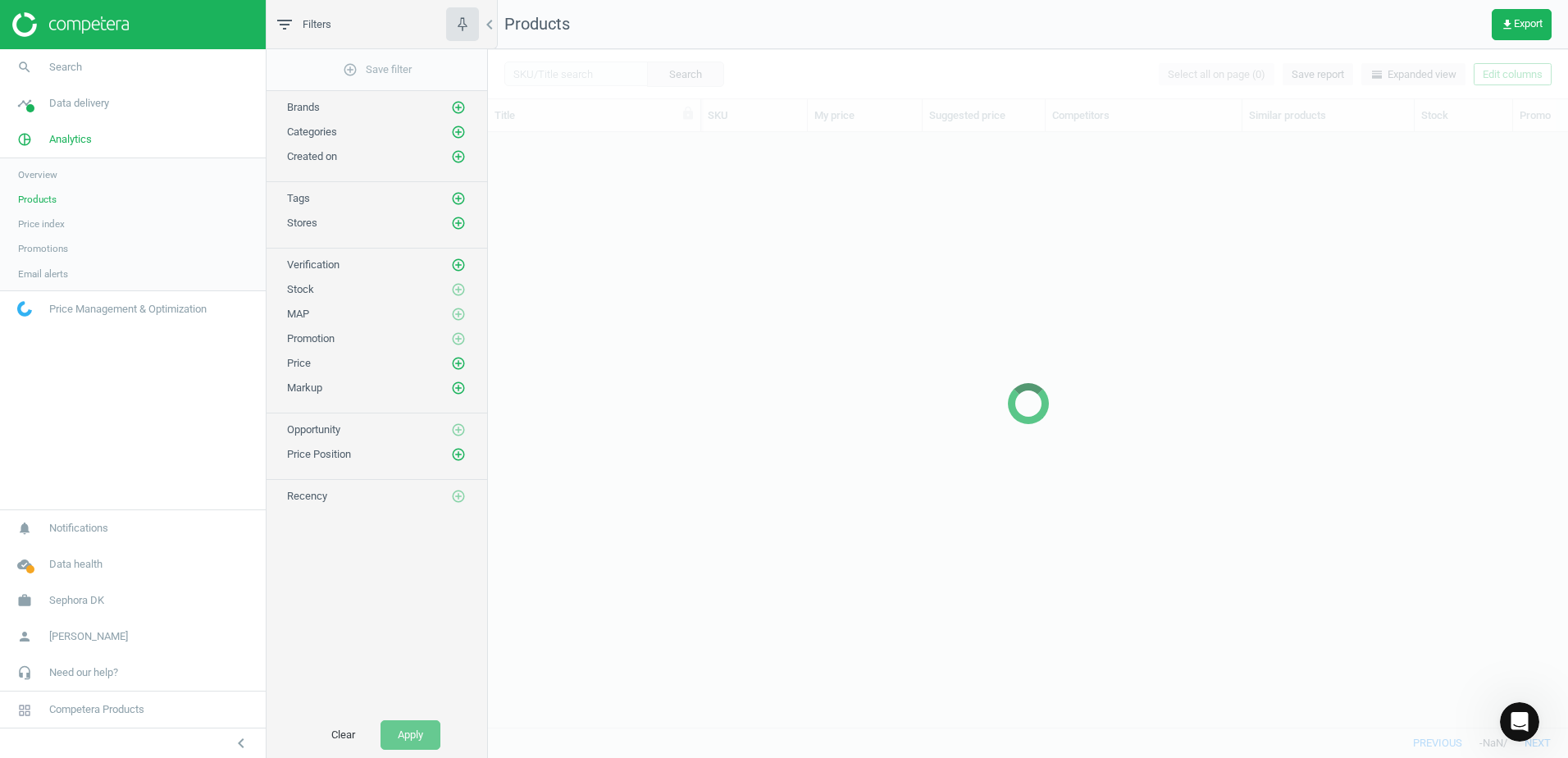
scroll to position [570, 1068]
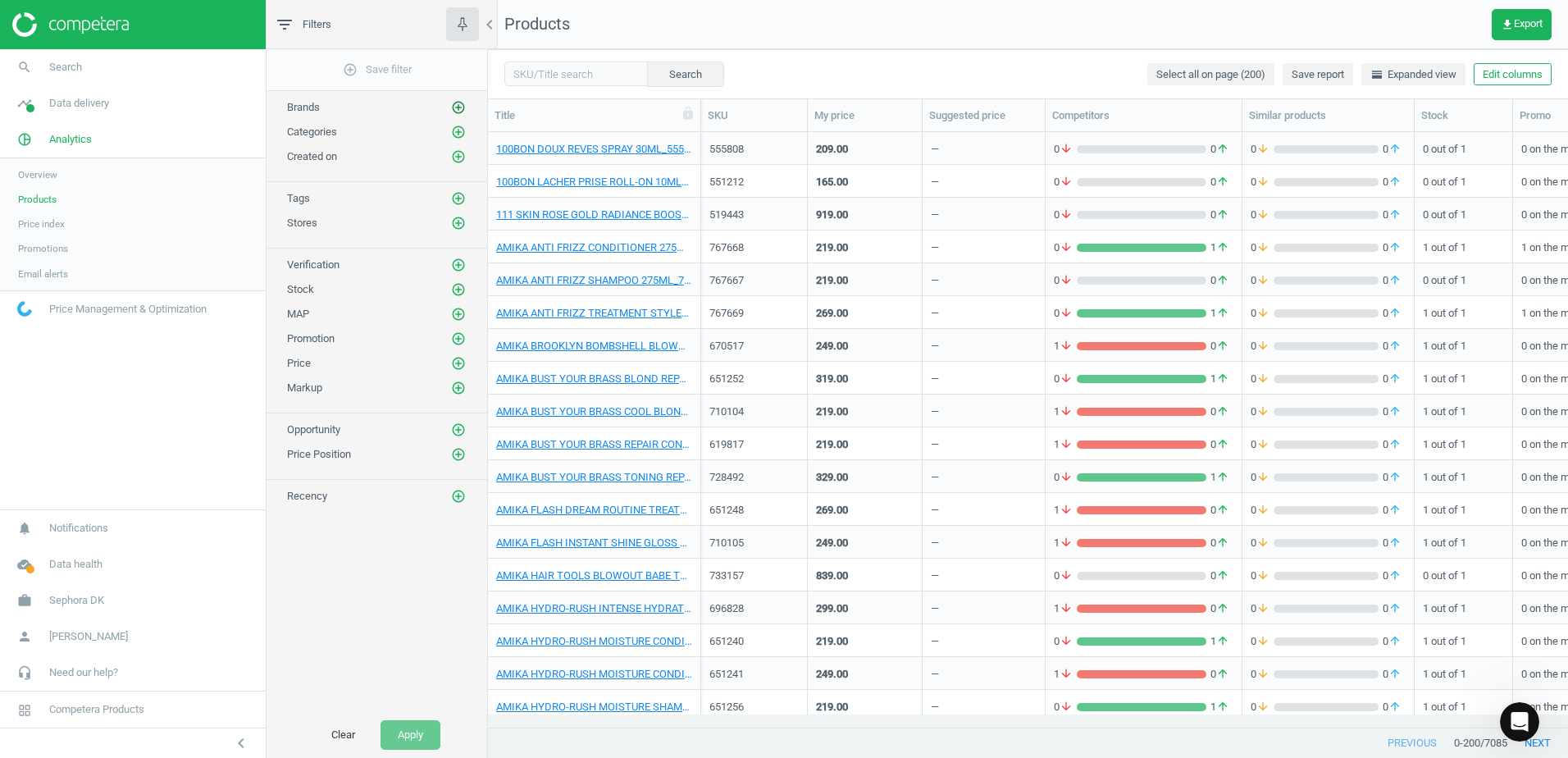
click at [462, 105] on icon "add_circle_outline" at bounding box center [459, 108] width 15 height 15
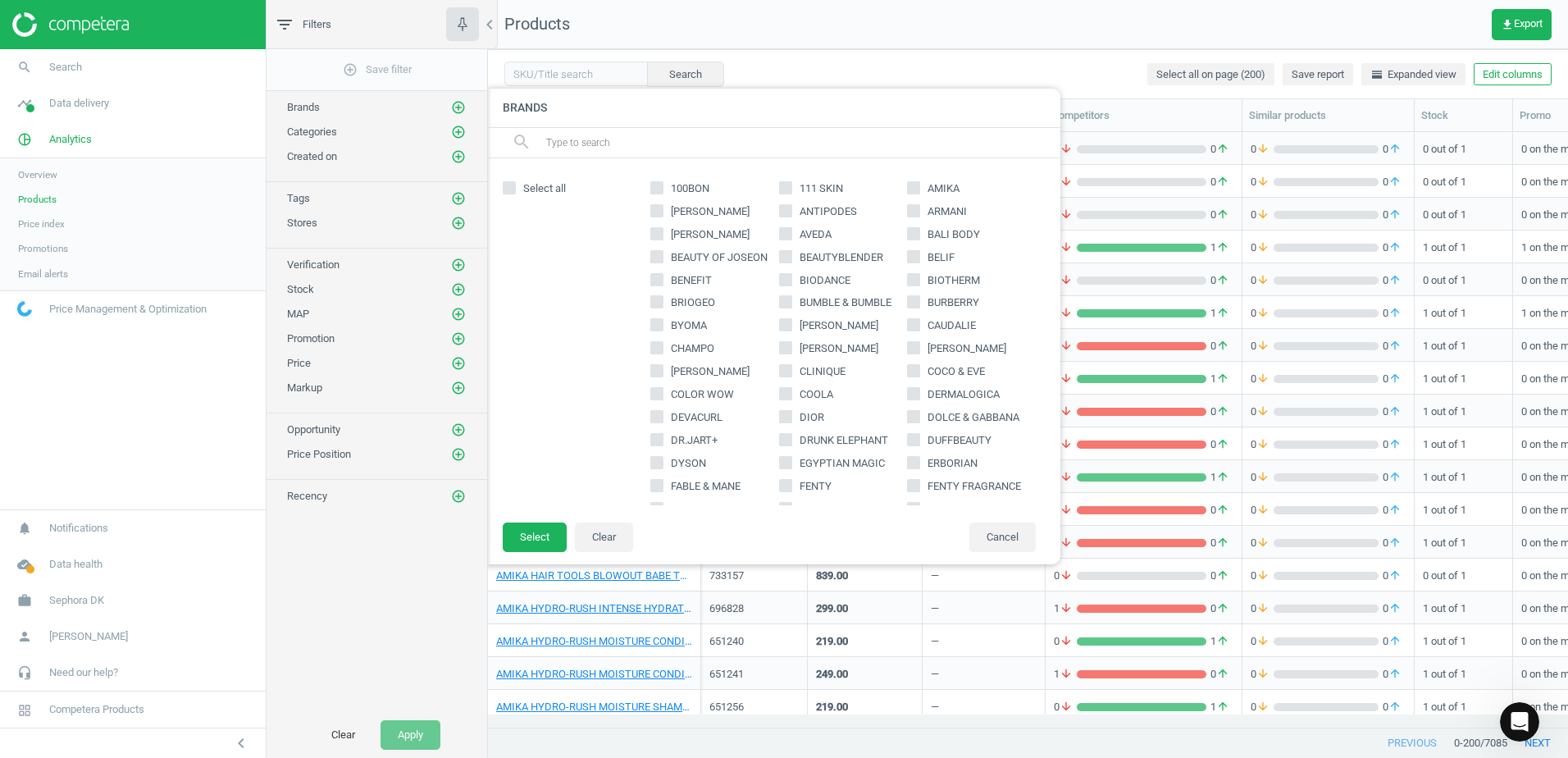
click at [575, 148] on input "text" at bounding box center [797, 143] width 504 height 27
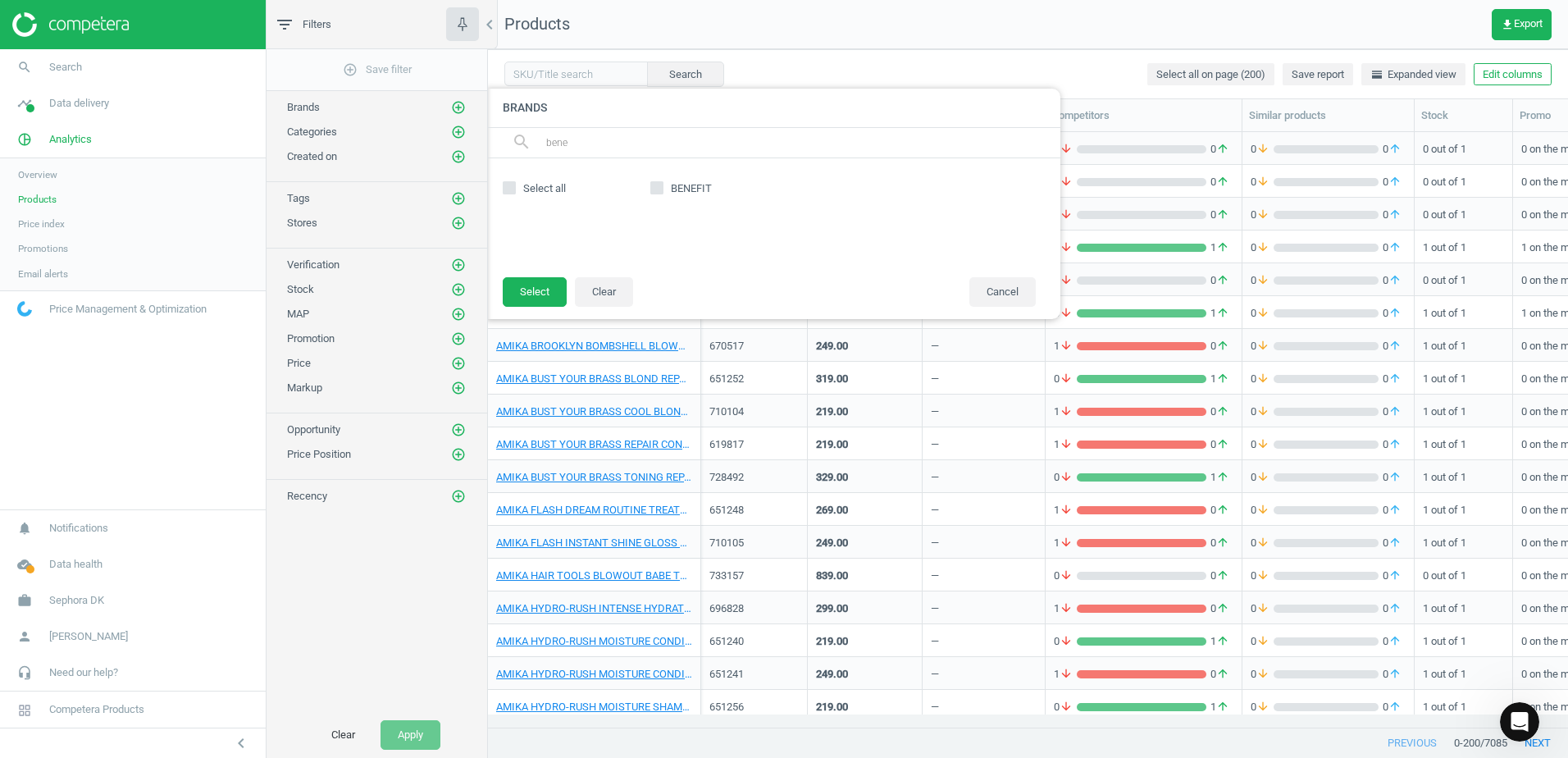
type input "bene"
click at [670, 188] on span "BENEFIT" at bounding box center [692, 189] width 47 height 15
click at [662, 188] on input "BENEFIT" at bounding box center [657, 187] width 10 height 10
checkbox input "true"
click at [540, 286] on button "Select" at bounding box center [535, 292] width 64 height 29
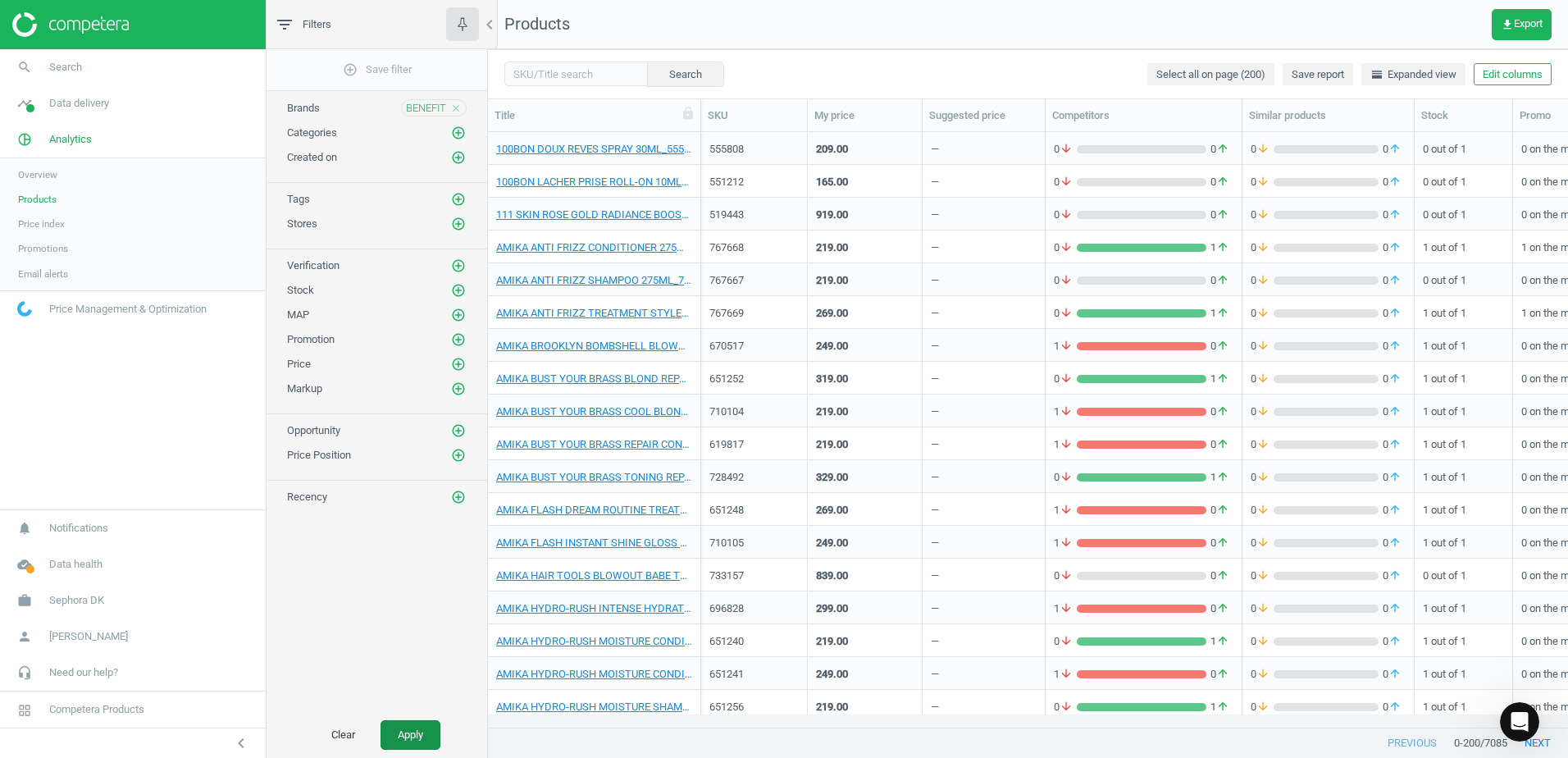
click at [412, 740] on button "Apply" at bounding box center [410, 734] width 60 height 29
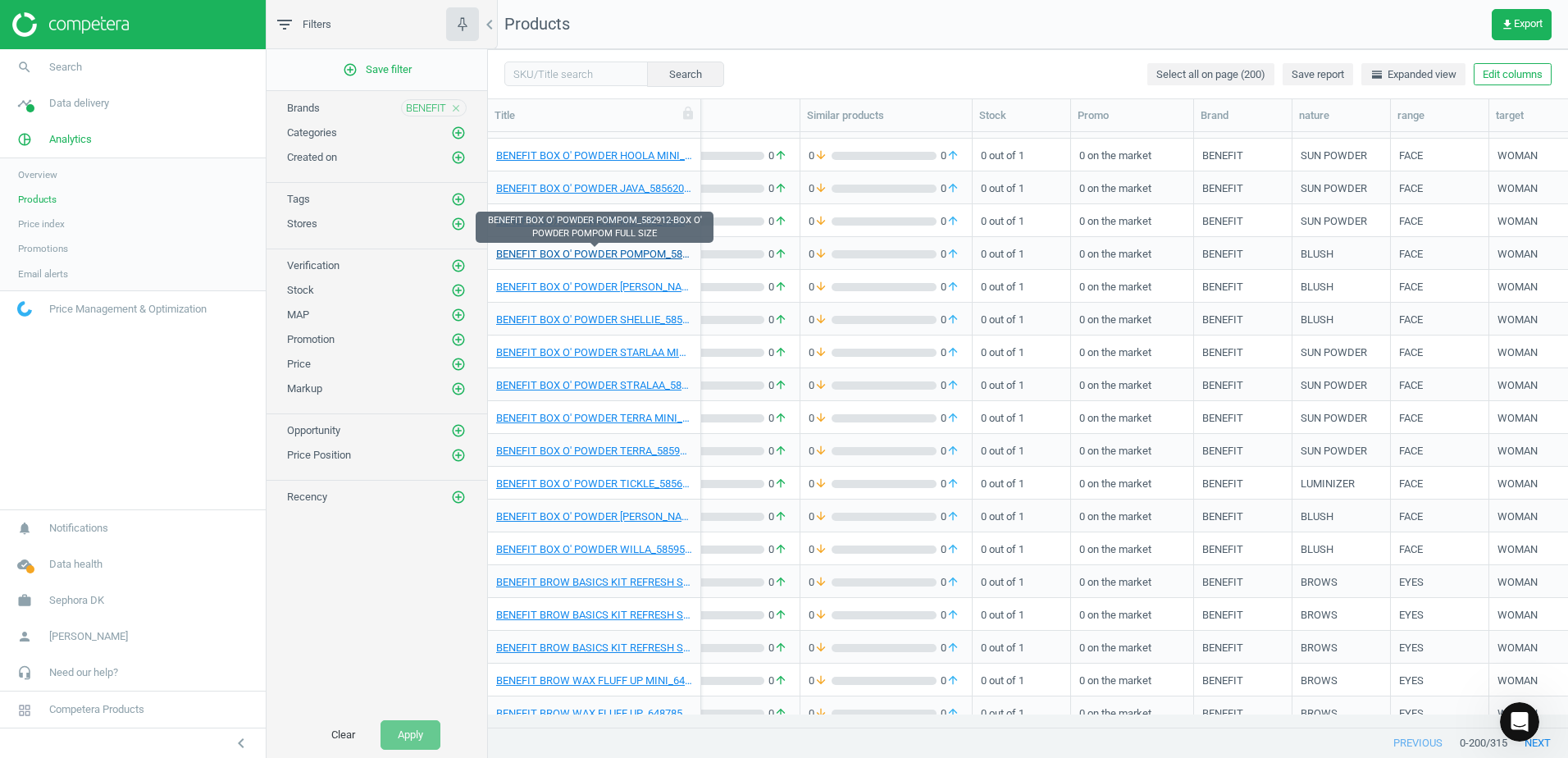
scroll to position [0, 476]
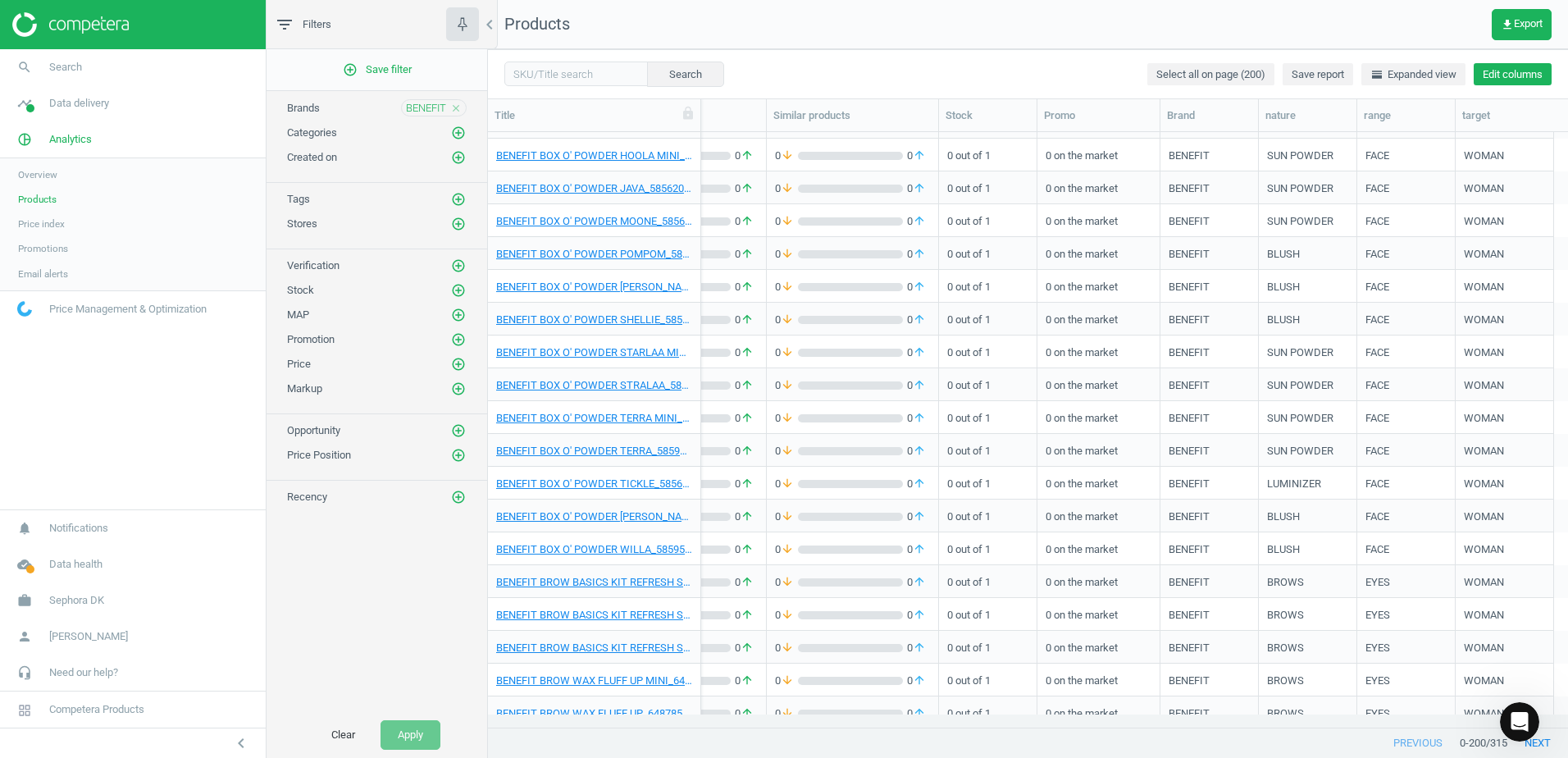
click at [1524, 70] on button "Edit columns" at bounding box center [1513, 75] width 78 height 23
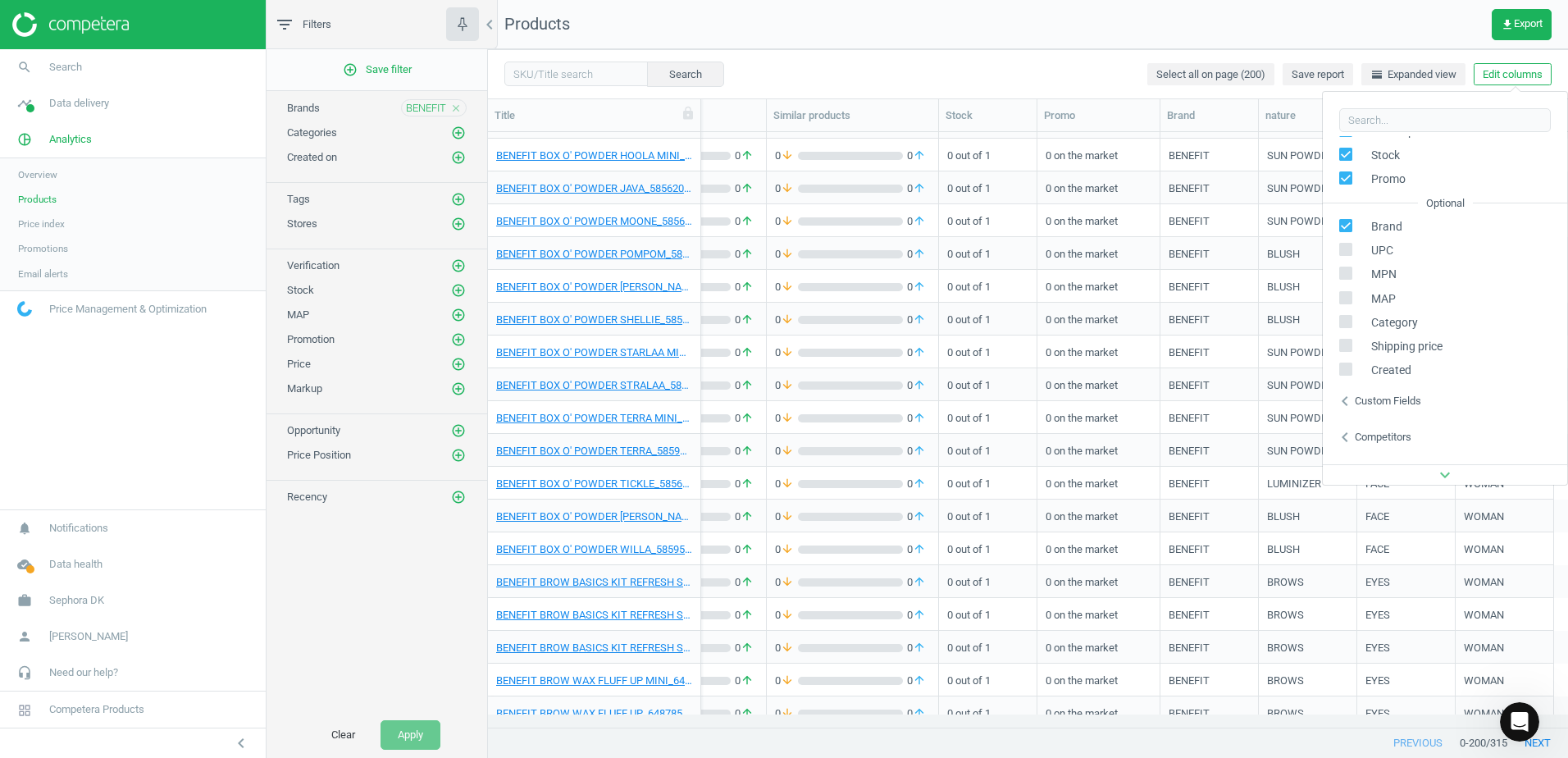
scroll to position [187, 0]
click at [1356, 339] on label at bounding box center [1351, 343] width 24 height 15
click at [1352, 339] on input "checkbox" at bounding box center [1345, 342] width 10 height 10
checkbox input "true"
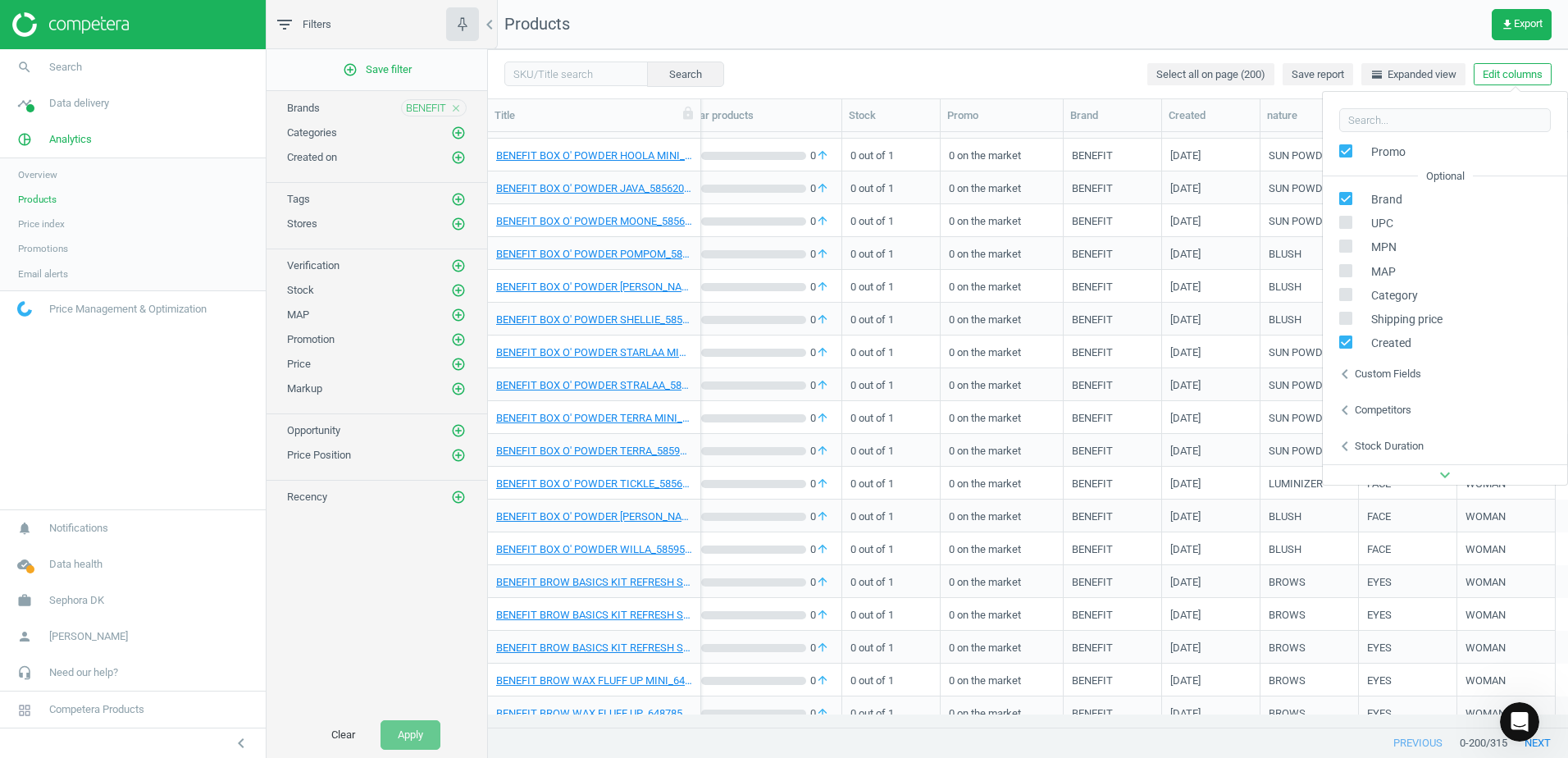
scroll to position [187, 0]
